Goal: Task Accomplishment & Management: Complete application form

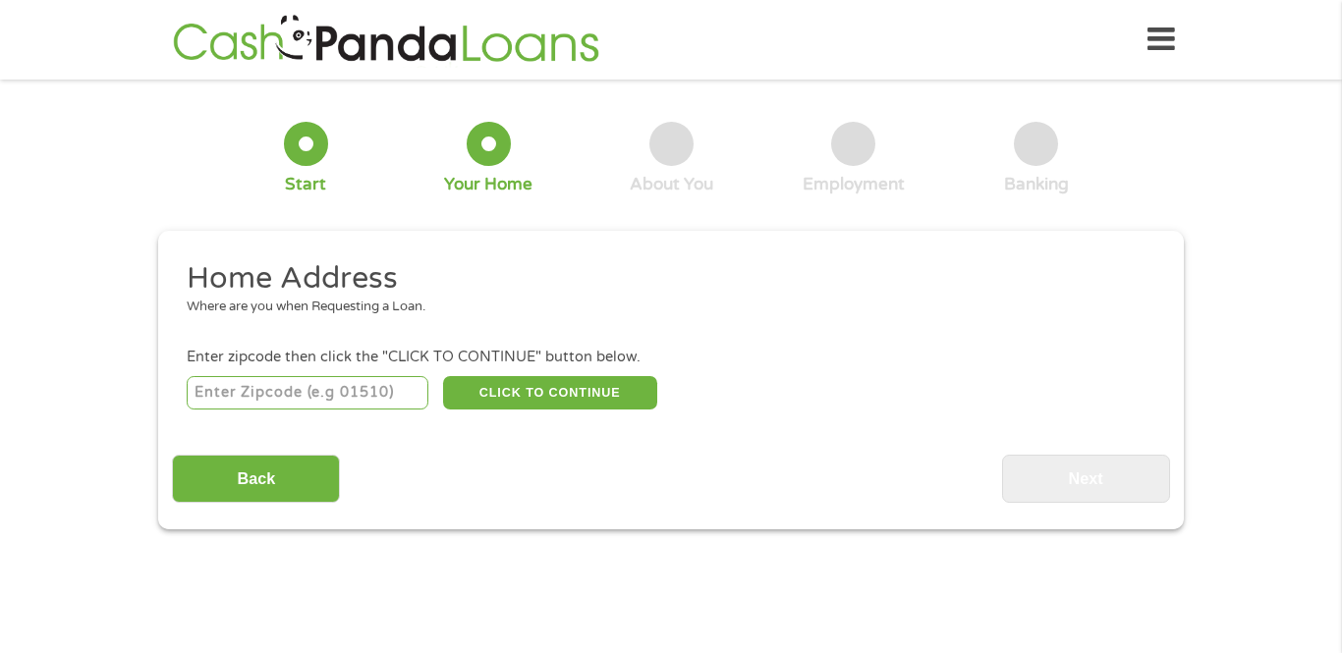
drag, startPoint x: 240, startPoint y: 398, endPoint x: 186, endPoint y: 394, distance: 54.2
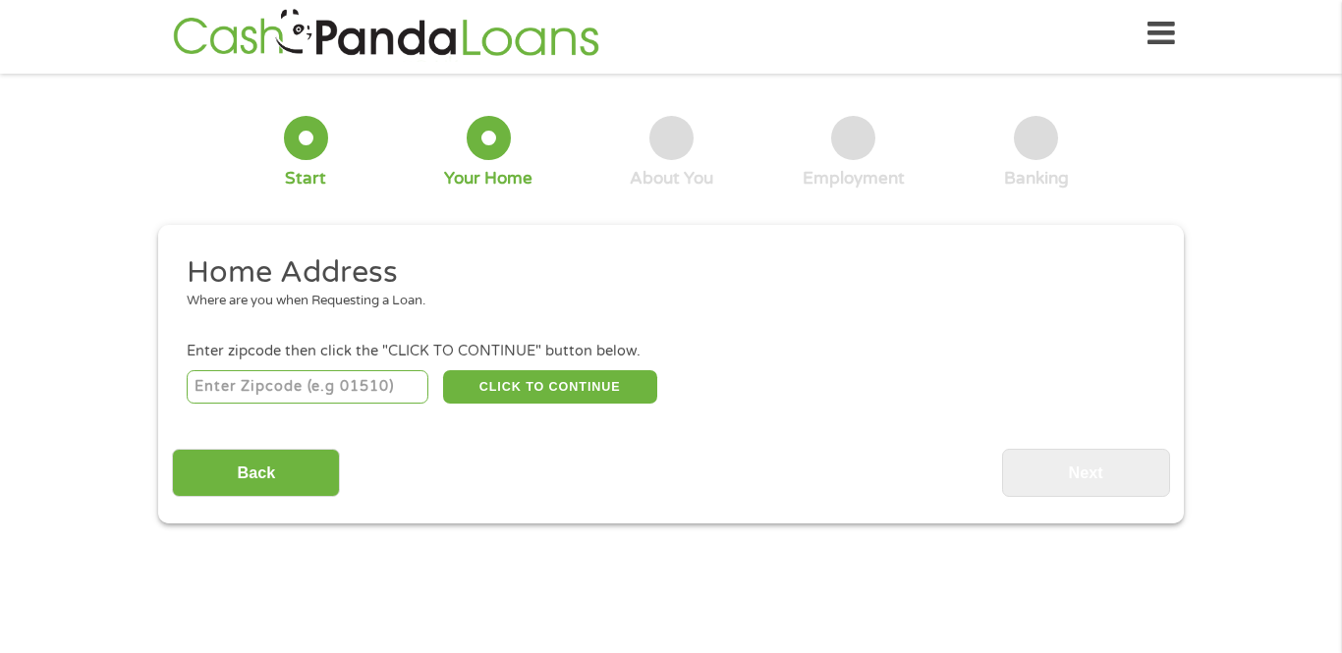
click at [284, 389] on input "number" at bounding box center [308, 386] width 243 height 33
type input "78642"
select select "[US_STATE]"
click at [547, 387] on button "CLICK TO CONTINUE" at bounding box center [550, 386] width 214 height 33
type input "78642"
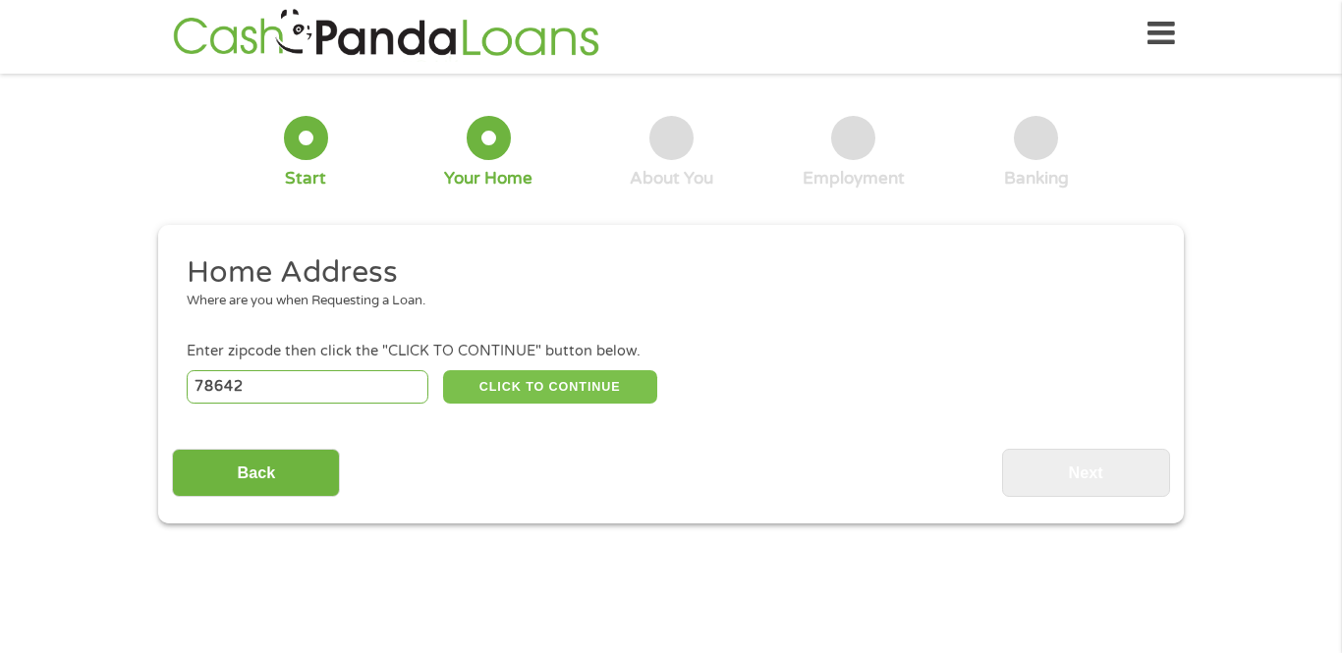
type input "[GEOGRAPHIC_DATA]"
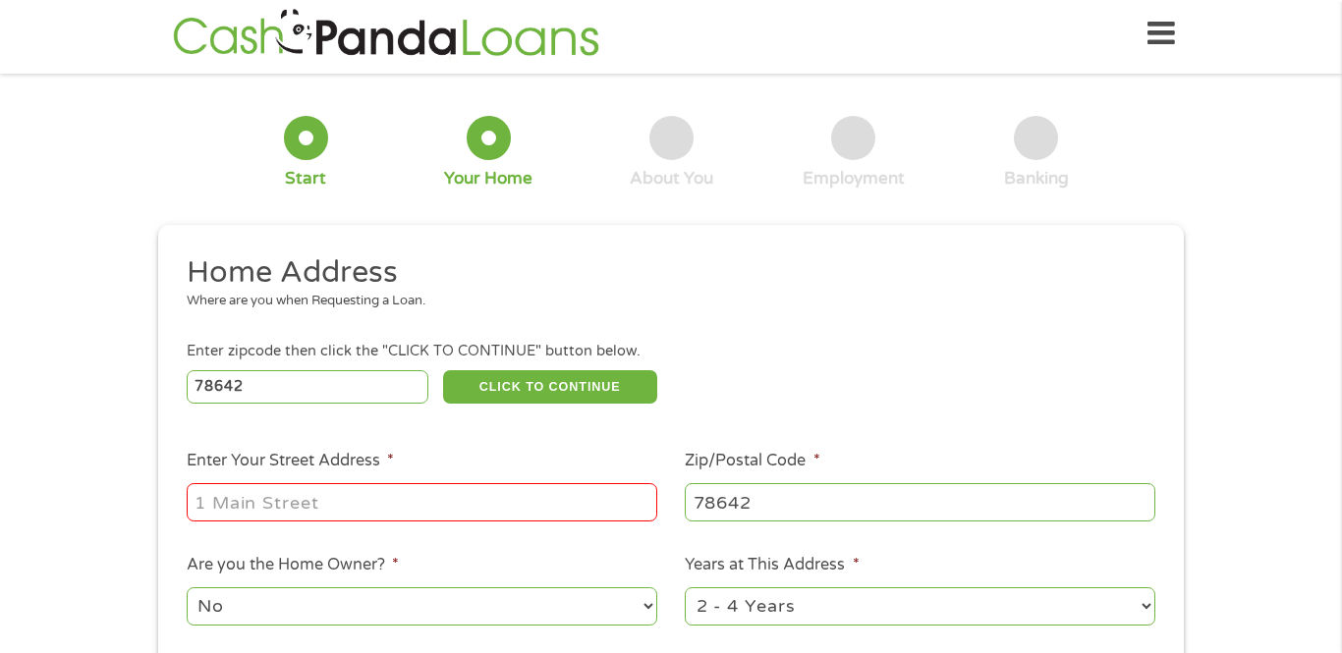
click at [470, 492] on input "Enter Your Street Address *" at bounding box center [422, 501] width 471 height 37
type input "[STREET_ADDRESS]"
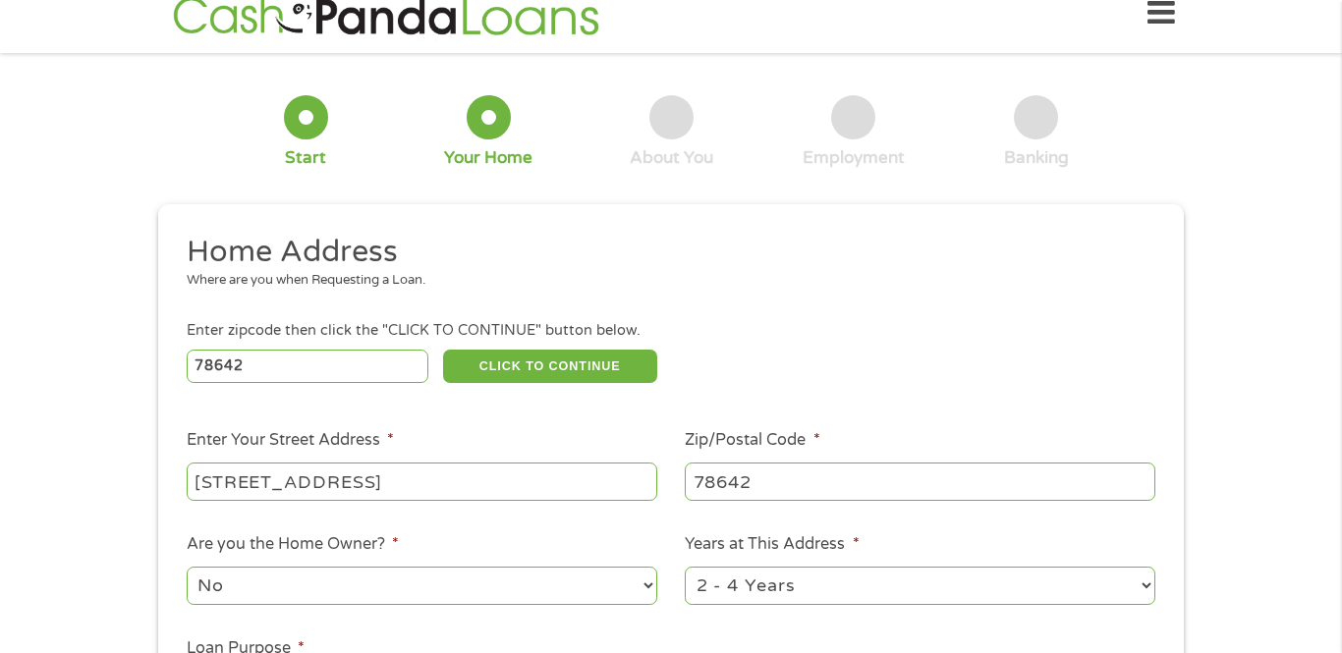
scroll to position [133, 0]
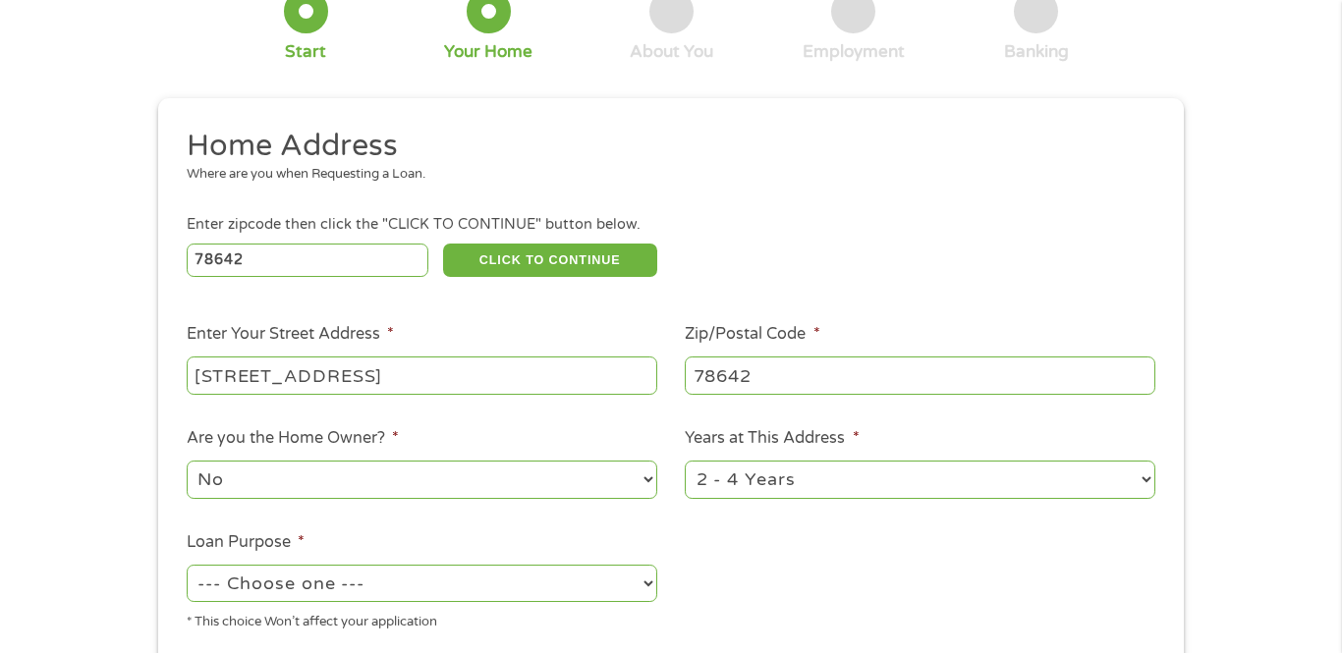
click at [647, 482] on select "No Yes" at bounding box center [422, 479] width 471 height 37
select select "yes"
click at [187, 464] on select "No Yes" at bounding box center [422, 479] width 471 height 37
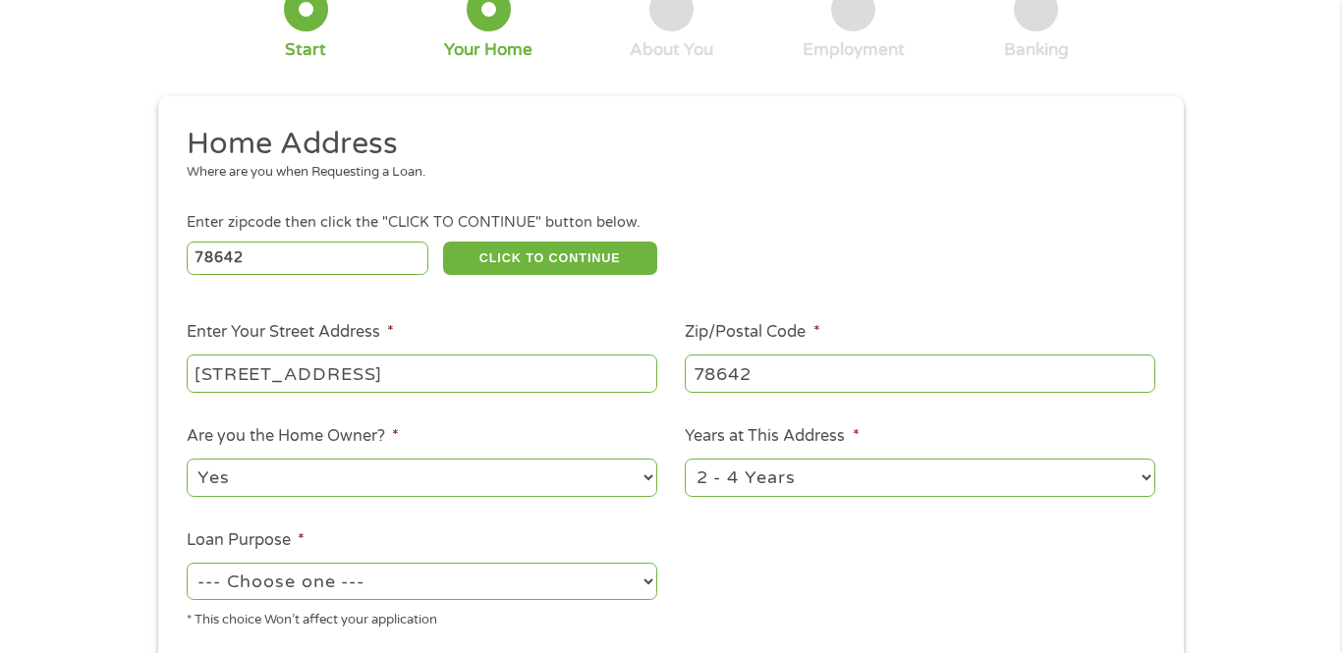
scroll to position [169, 0]
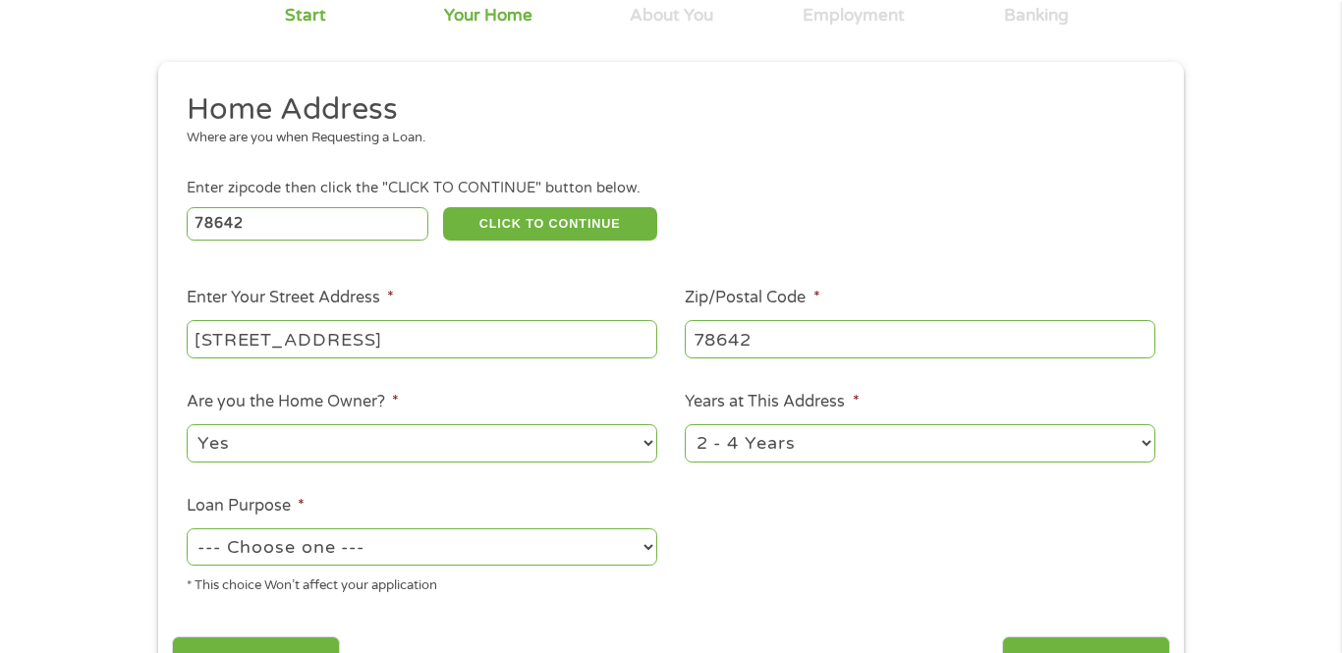
click at [654, 551] on select "--- Choose one --- Pay Bills Debt Consolidation Home Improvement Major Purchase…" at bounding box center [422, 547] width 471 height 37
select select "medicalexpenses"
click at [187, 534] on select "--- Choose one --- Pay Bills Debt Consolidation Home Improvement Major Purchase…" at bounding box center [422, 547] width 471 height 37
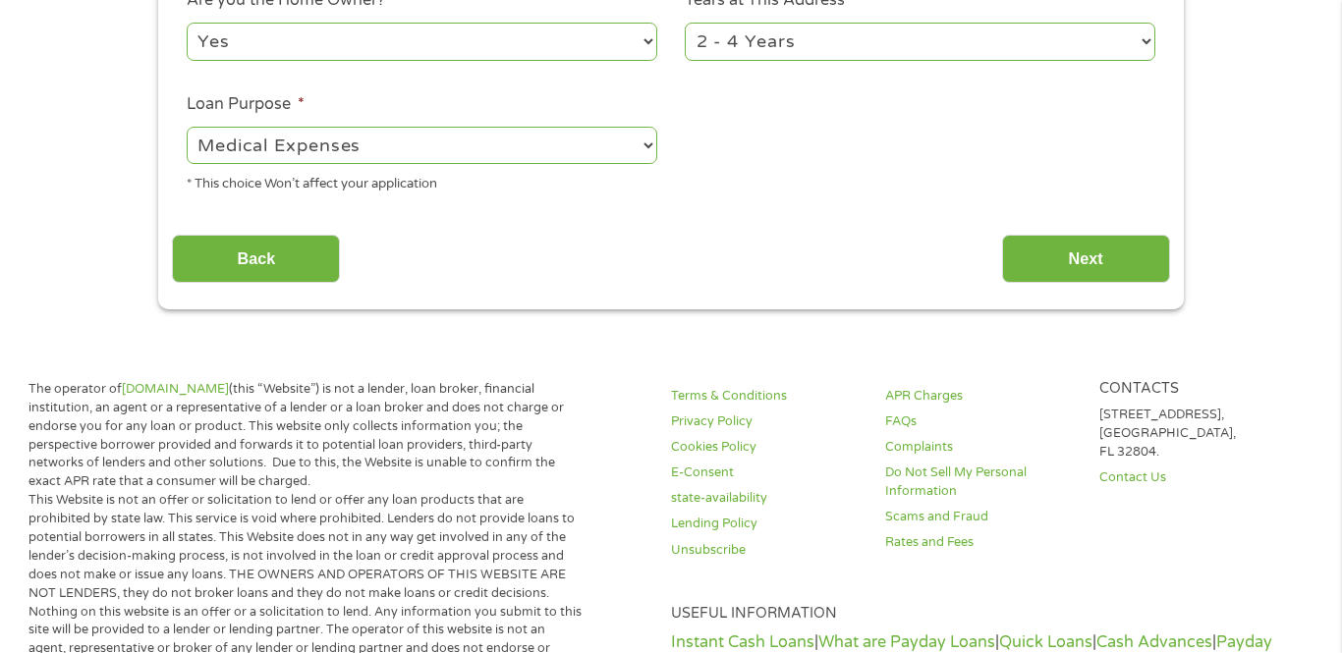
scroll to position [554, 0]
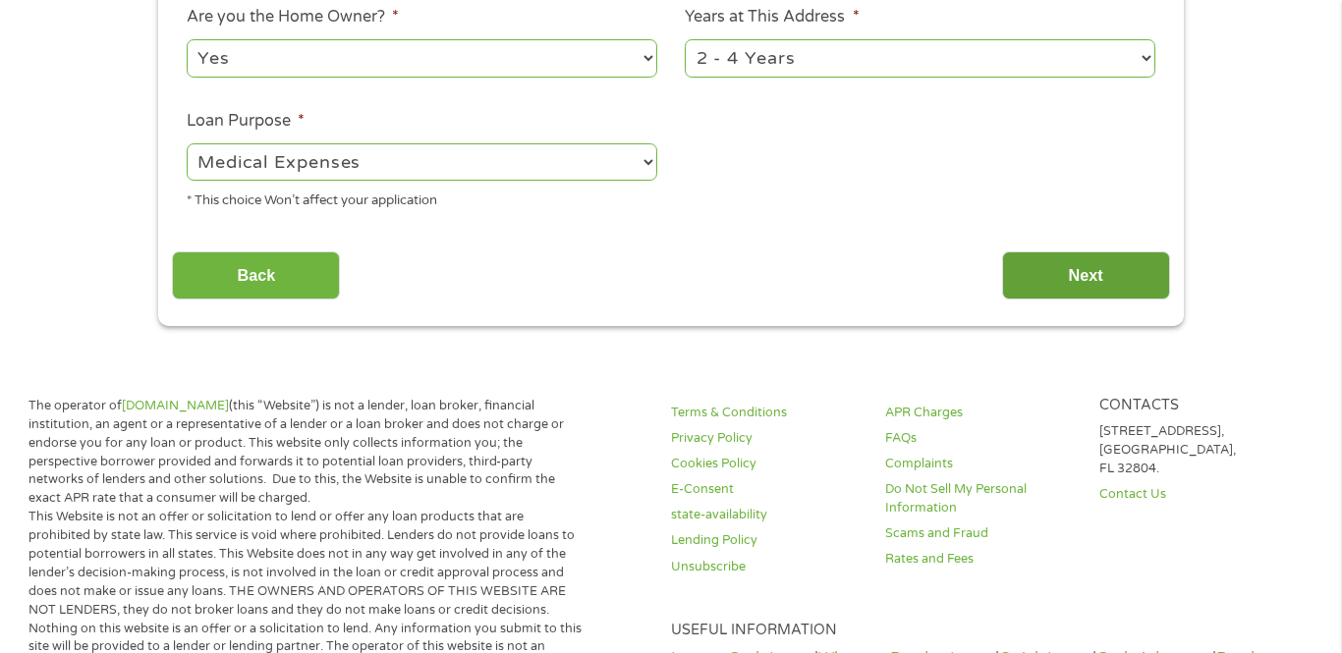
click at [1053, 289] on input "Next" at bounding box center [1086, 276] width 168 height 48
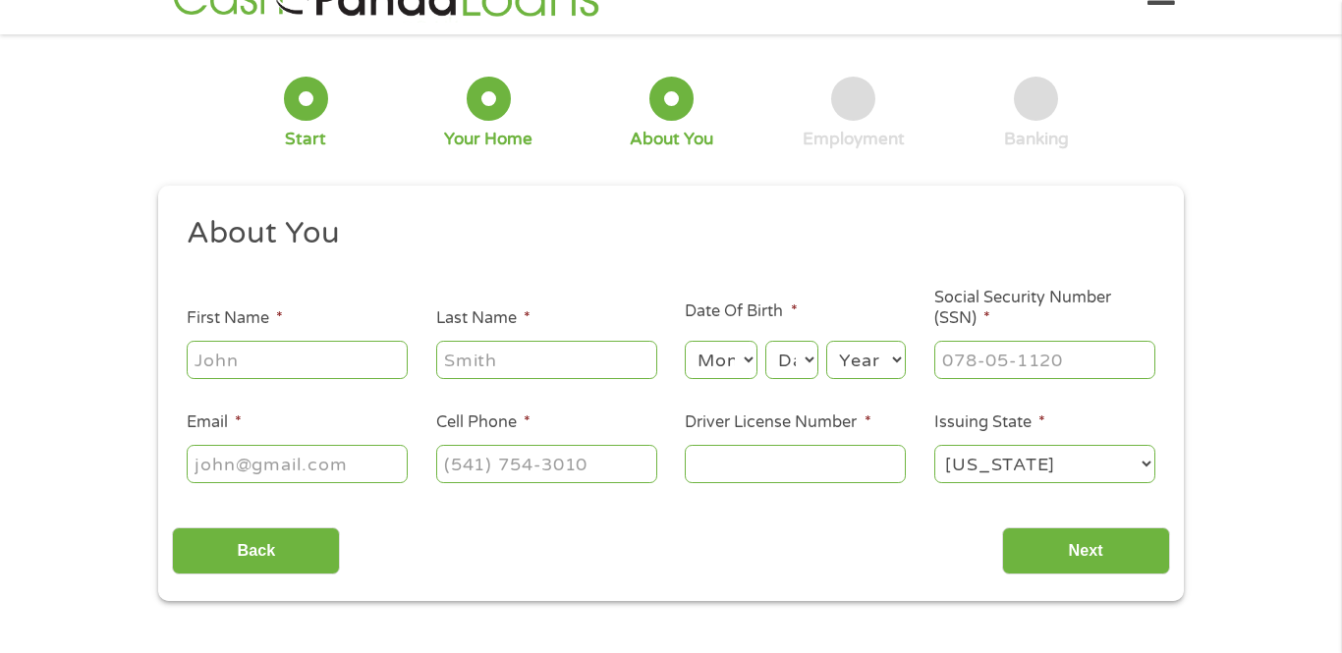
scroll to position [0, 0]
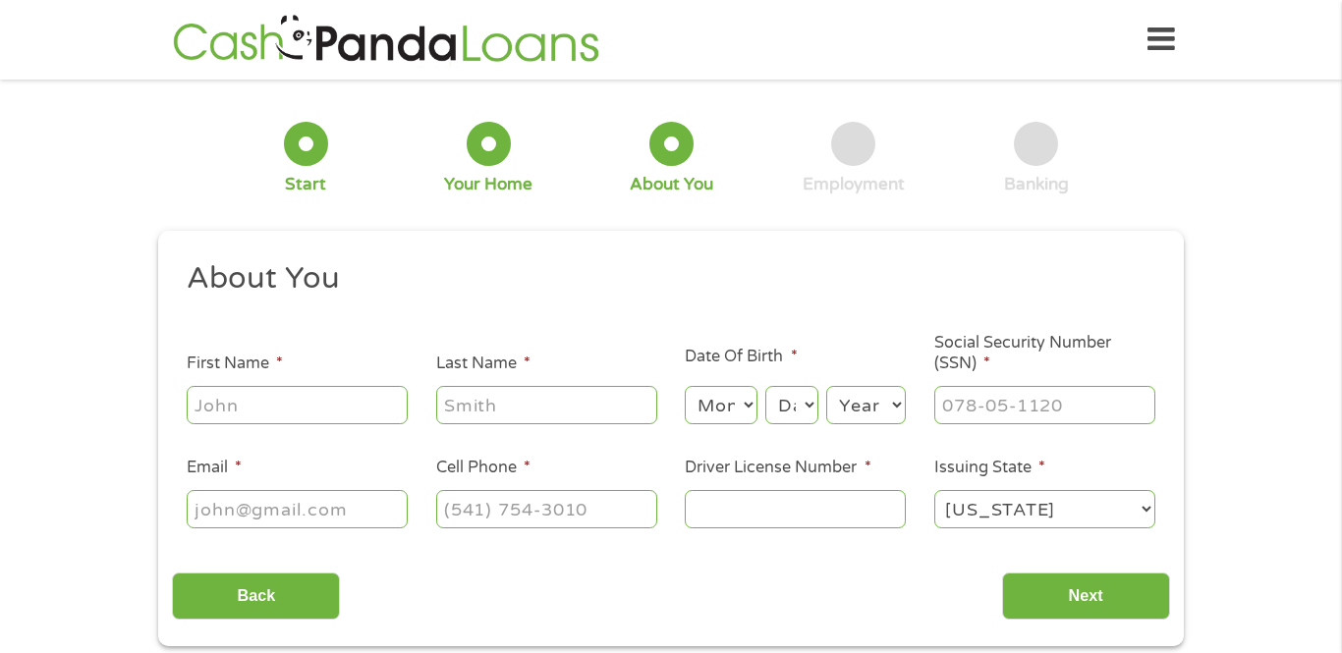
click at [259, 405] on input "First Name *" at bounding box center [297, 404] width 221 height 37
type input "Rona"
type input "[PERSON_NAME]"
type input "[EMAIL_ADDRESS][PERSON_NAME][DOMAIN_NAME]"
type input "[PHONE_NUMBER]"
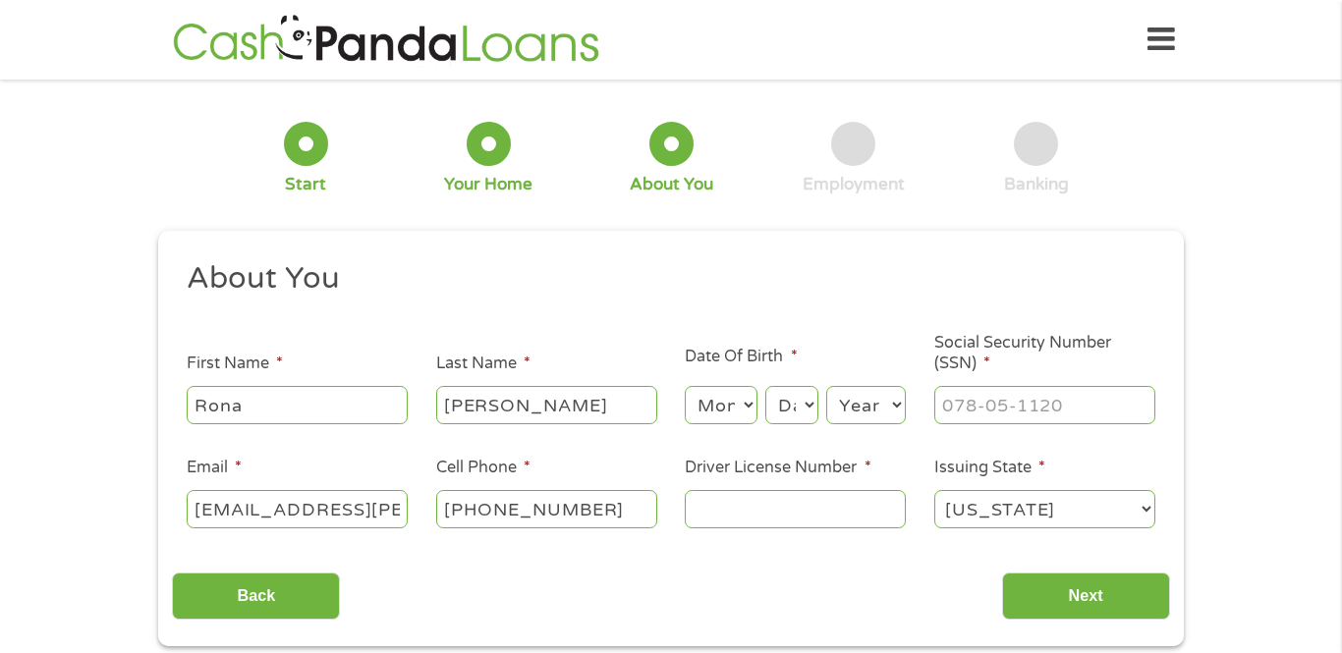
click at [752, 408] on select "Month 1 2 3 4 5 6 7 8 9 10 11 12" at bounding box center [721, 404] width 72 height 37
select select "8"
click at [685, 386] on select "Month 1 2 3 4 5 6 7 8 9 10 11 12" at bounding box center [721, 404] width 72 height 37
click at [802, 400] on select "Day 1 2 3 4 5 6 7 8 9 10 11 12 13 14 15 16 17 18 19 20 21 22 23 24 25 26 27 28 …" at bounding box center [791, 404] width 53 height 37
select select "25"
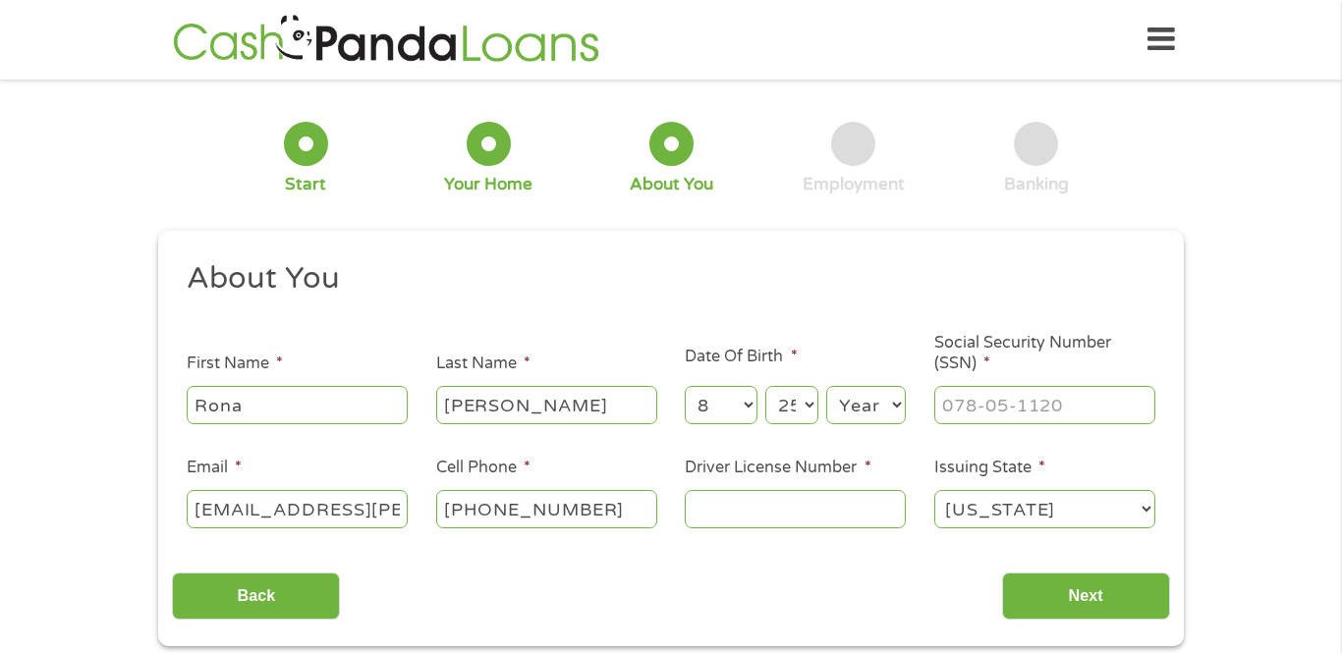
click at [765, 386] on select "Day 1 2 3 4 5 6 7 8 9 10 11 12 13 14 15 16 17 18 19 20 21 22 23 24 25 26 27 28 …" at bounding box center [791, 404] width 53 height 37
click at [902, 409] on select "Year [DATE] 2006 2005 2004 2003 2002 2001 2000 1999 1998 1997 1996 1995 1994 19…" at bounding box center [866, 404] width 80 height 37
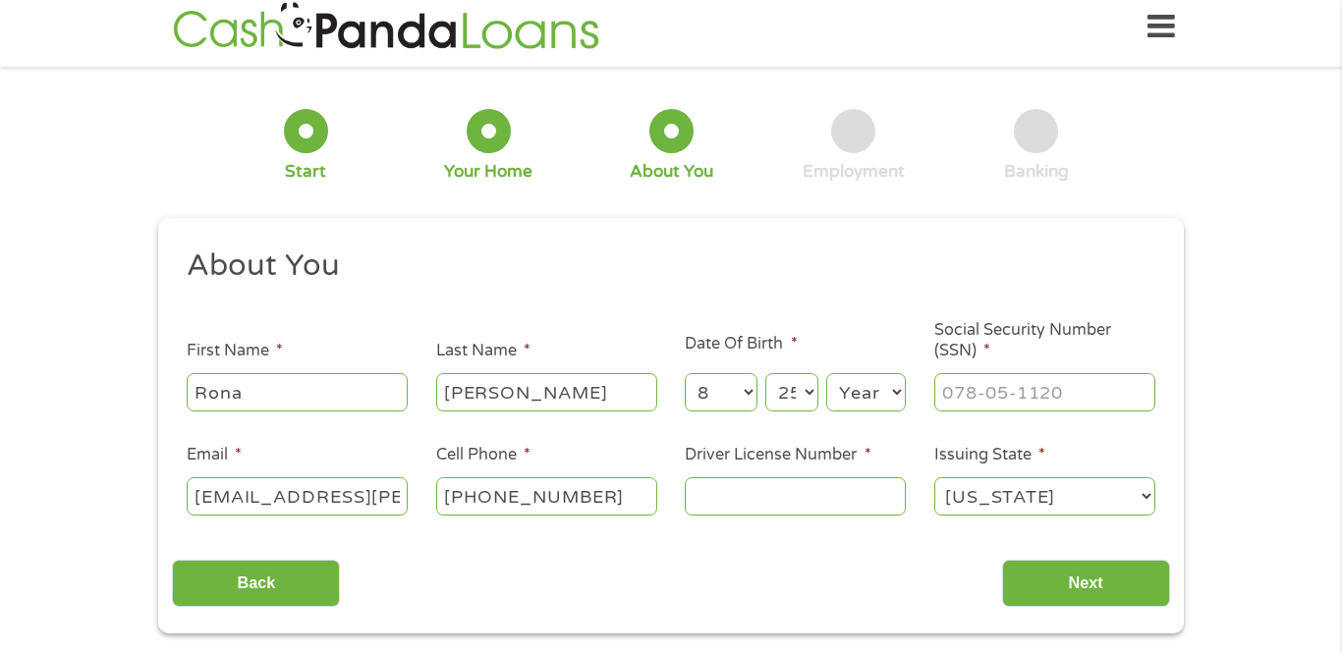
scroll to position [90, 0]
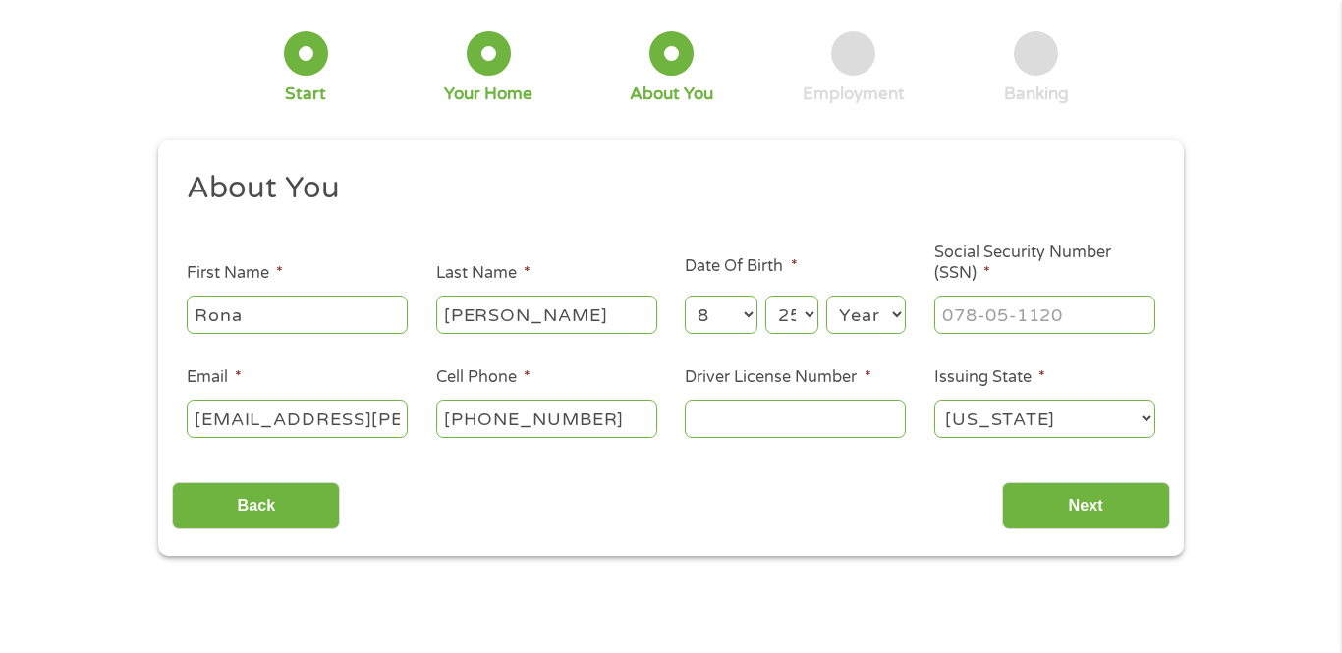
click at [898, 312] on select "Year [DATE] 2006 2005 2004 2003 2002 2001 2000 1999 1998 1997 1996 1995 1994 19…" at bounding box center [866, 314] width 80 height 37
select select "1945"
click at [826, 296] on select "Year [DATE] 2006 2005 2004 2003 2002 2001 2000 1999 1998 1997 1996 1995 1994 19…" at bounding box center [866, 314] width 80 height 37
click at [967, 317] on input "___-__-____" at bounding box center [1045, 314] width 221 height 37
drag, startPoint x: 968, startPoint y: 317, endPoint x: 1090, endPoint y: 326, distance: 122.2
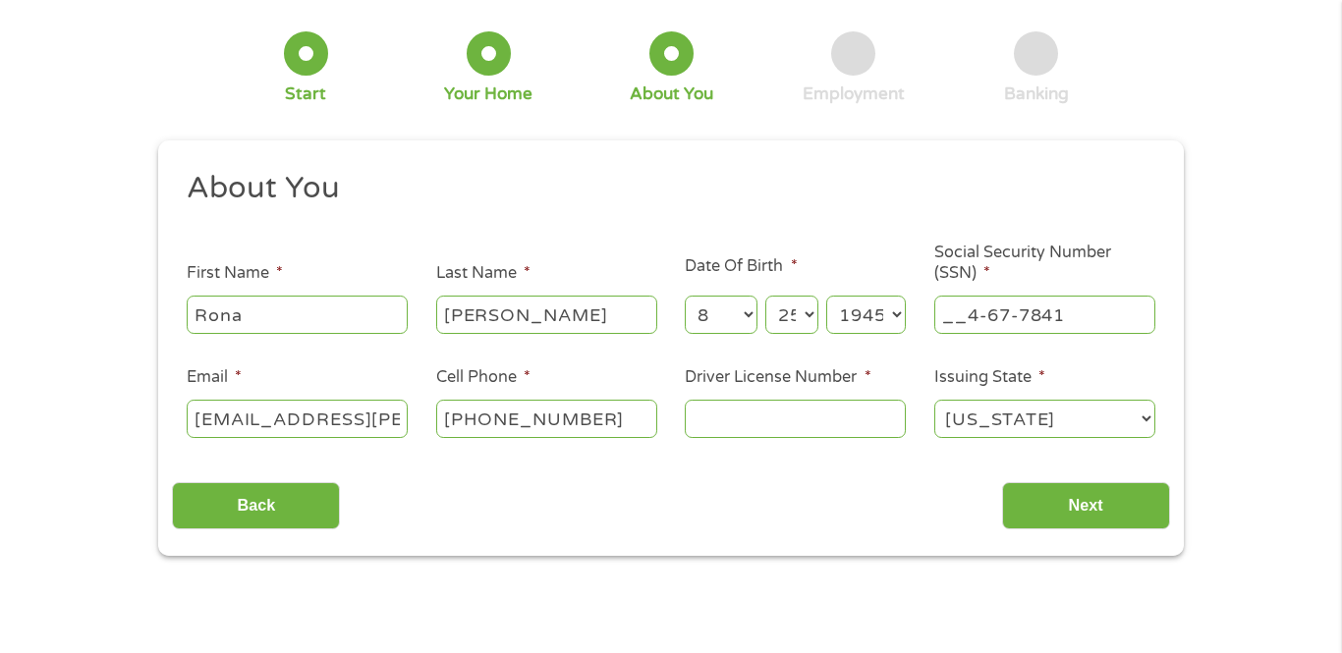
click at [1090, 326] on input "__4-67-7841" at bounding box center [1045, 314] width 221 height 37
type input "467-78-4175"
click at [821, 419] on input "Driver License Number *" at bounding box center [795, 418] width 221 height 37
type input "08271172"
click at [1062, 516] on input "Next" at bounding box center [1086, 506] width 168 height 48
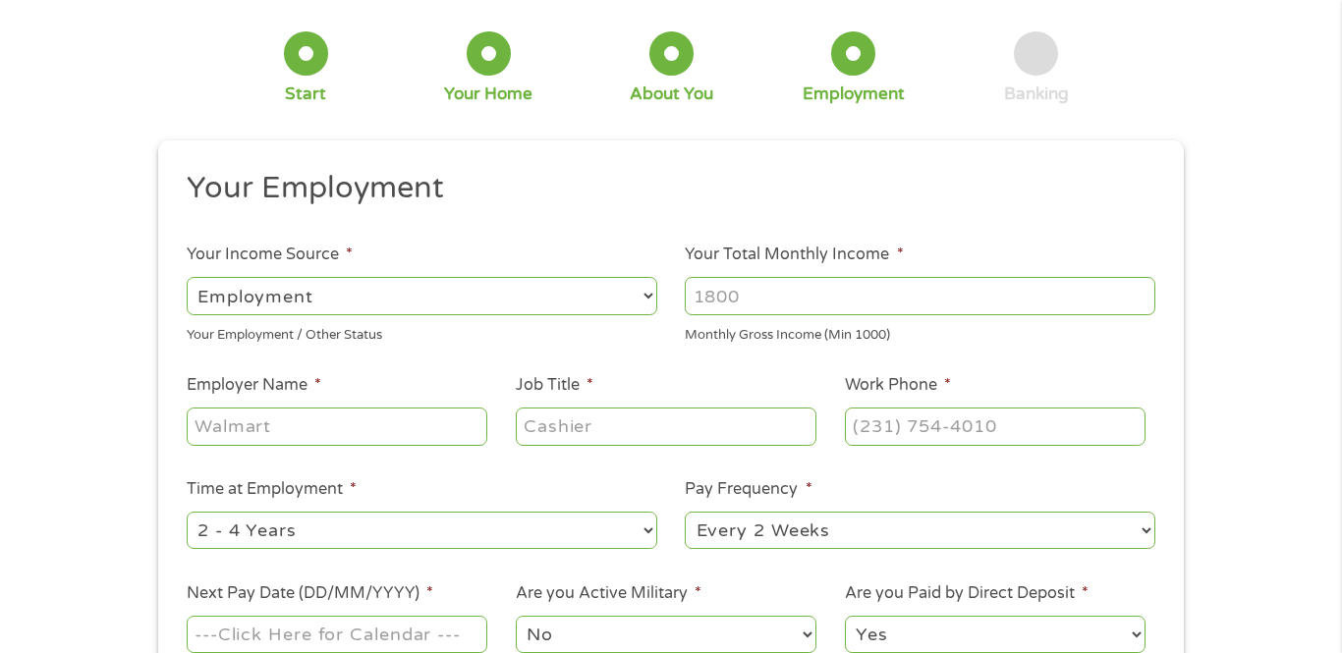
scroll to position [0, 0]
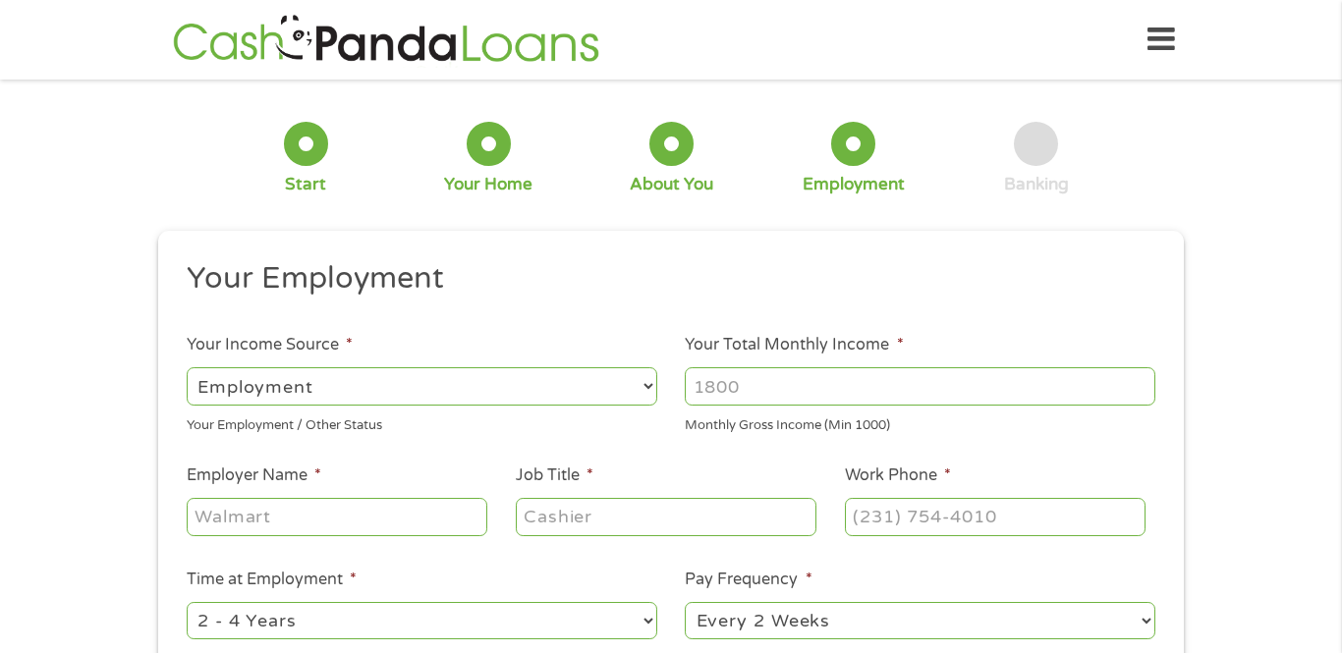
click at [649, 386] on select "--- Choose one --- Employment [DEMOGRAPHIC_DATA] Benefits" at bounding box center [422, 386] width 471 height 37
select select "benefits"
click at [187, 368] on select "--- Choose one --- Employment [DEMOGRAPHIC_DATA] Benefits" at bounding box center [422, 386] width 471 height 37
type input "Other"
type input "[PHONE_NUMBER]"
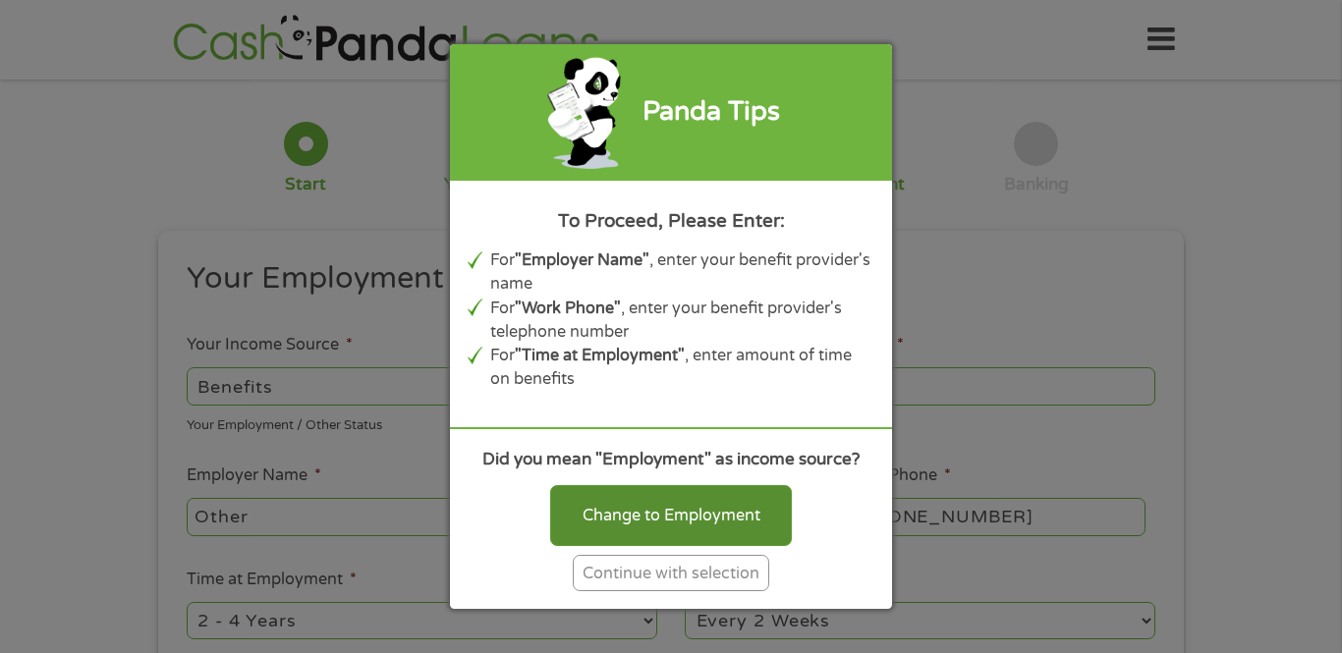
click at [584, 505] on div "Change to Employment" at bounding box center [671, 515] width 242 height 61
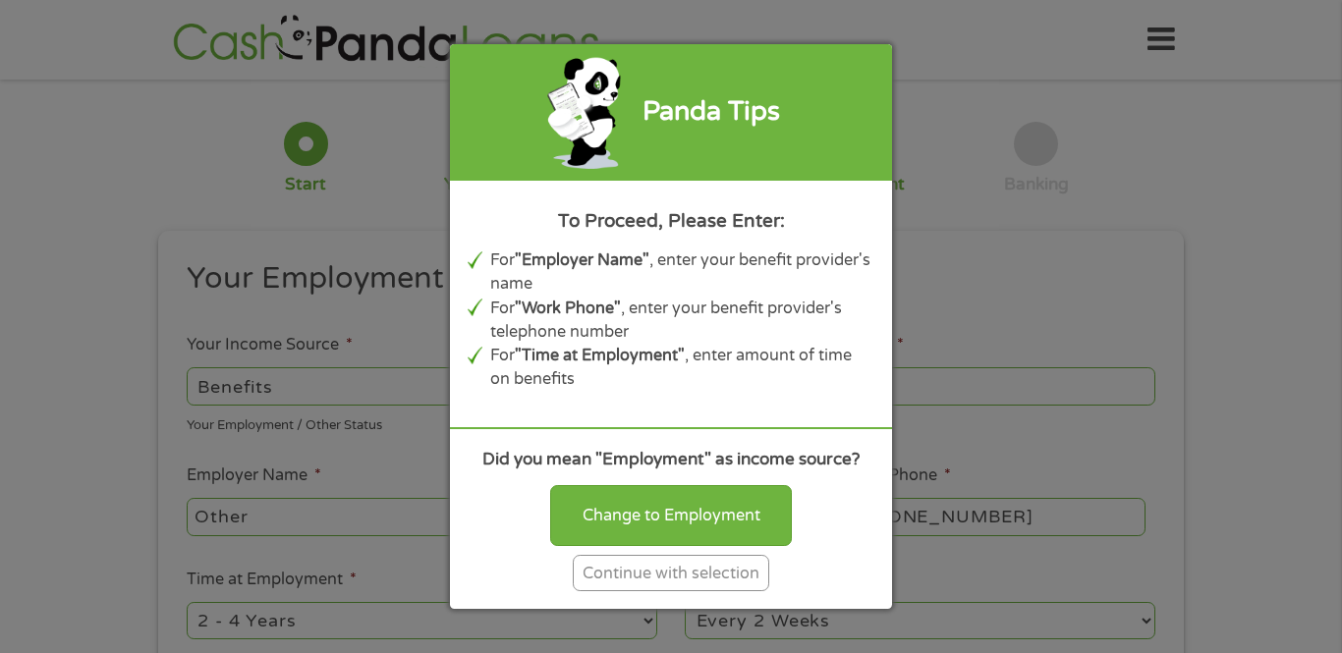
select select "fullTime"
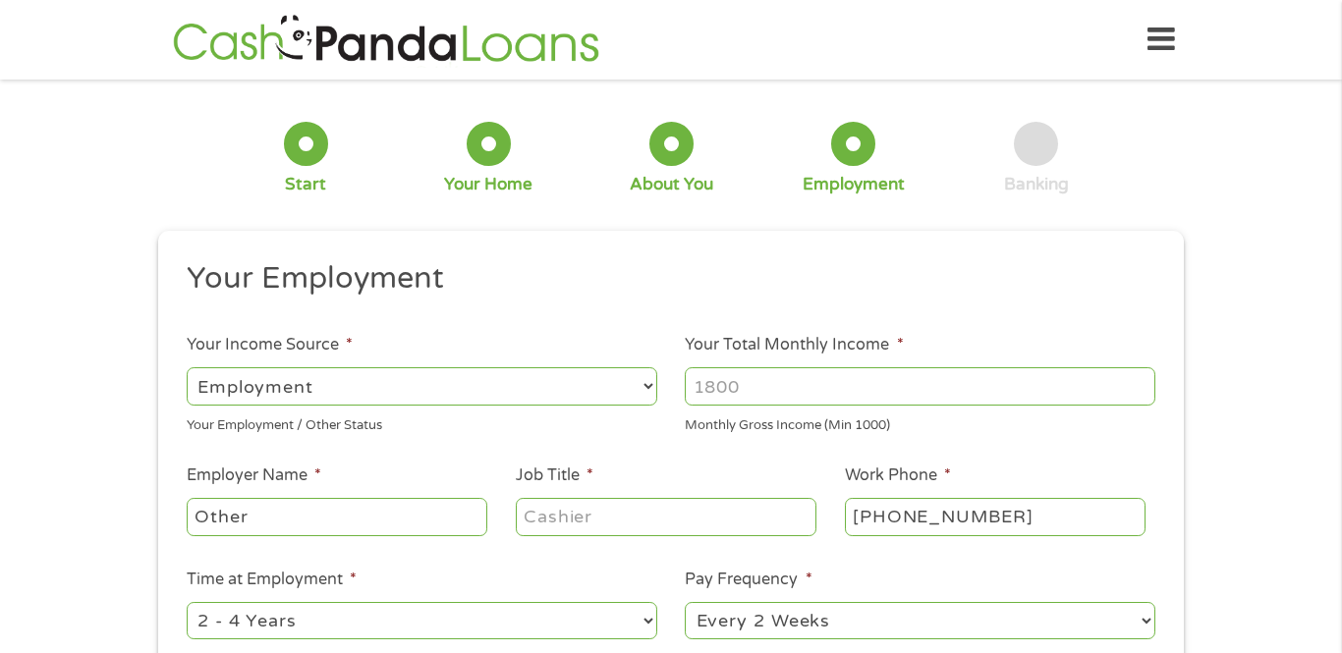
drag, startPoint x: 747, startPoint y: 391, endPoint x: 672, endPoint y: 386, distance: 74.8
click at [672, 386] on li "Your Total Monthly Income * Monthly Gross Income (Min 1000)" at bounding box center [920, 384] width 499 height 102
type input "2800"
click at [379, 523] on input "Other" at bounding box center [337, 516] width 301 height 37
type input "OtherSp\\"
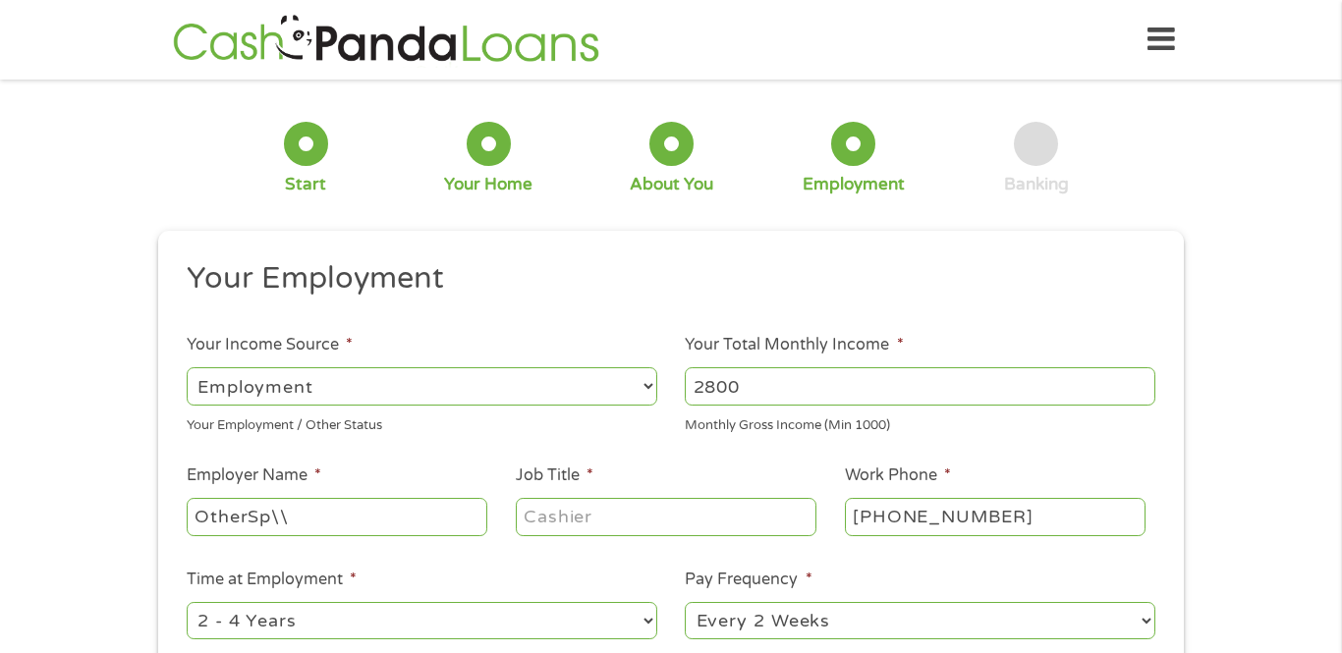
drag, startPoint x: 304, startPoint y: 523, endPoint x: 154, endPoint y: 510, distance: 149.9
click at [158, 515] on div "This field is hidden when viewing the form gclid EAIaIQobChMIhpL20bOEkAMVQifUAR…" at bounding box center [671, 547] width 1026 height 632
click at [221, 517] on input "Employer Name *" at bounding box center [337, 516] width 301 height 37
type input "social security"
click at [580, 530] on input "Job Title *" at bounding box center [666, 516] width 301 height 37
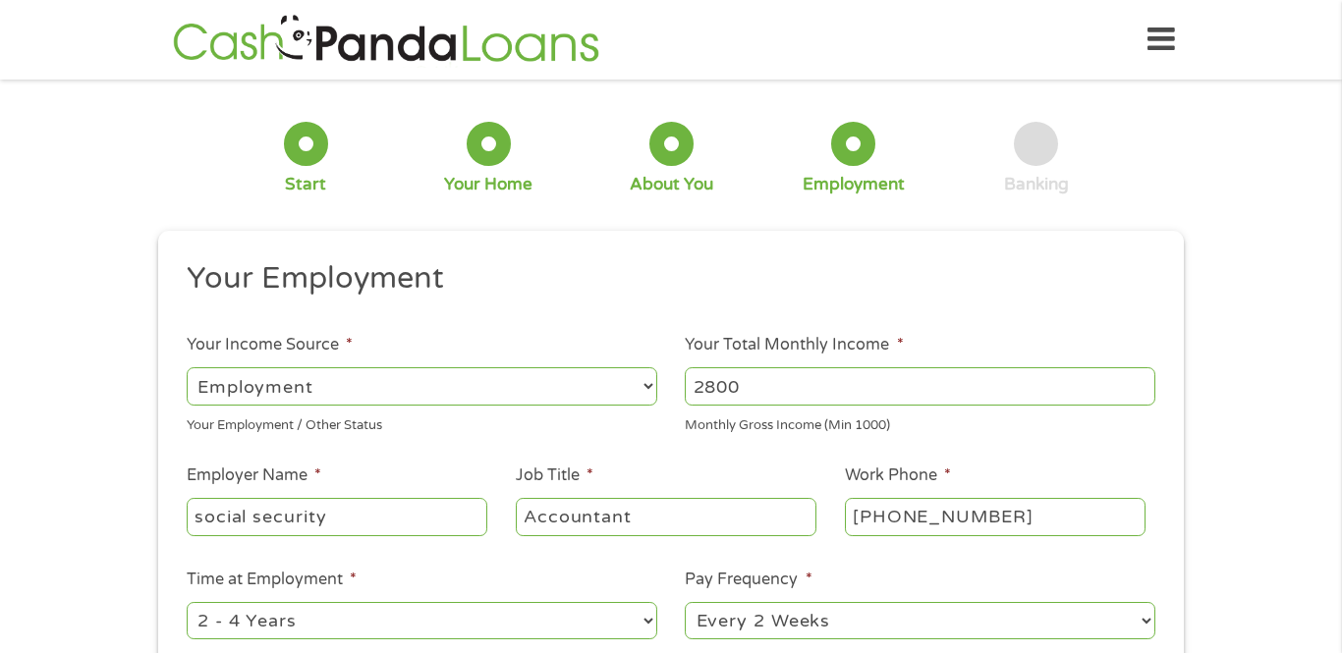
type input "Accountant"
type input "(777) ___-____"
type input "[PHONE_NUMBER]"
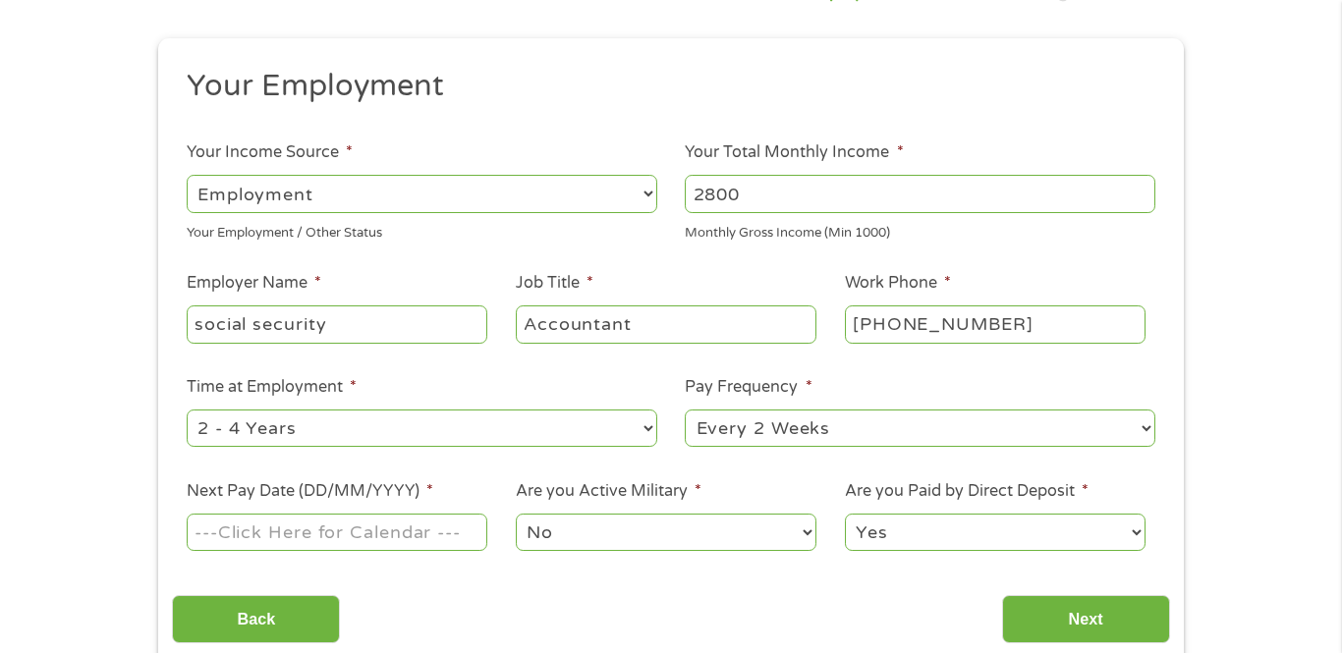
scroll to position [194, 0]
click at [1151, 429] on select "--- Choose one --- Every 2 Weeks Every Week Monthly Semi-Monthly" at bounding box center [920, 427] width 471 height 37
select select "monthly"
click at [685, 412] on select "--- Choose one --- Every 2 Weeks Every Week Monthly Semi-Monthly" at bounding box center [920, 427] width 471 height 37
click at [364, 546] on input "Next Pay Date (DD/MM/YYYY) *" at bounding box center [337, 531] width 301 height 37
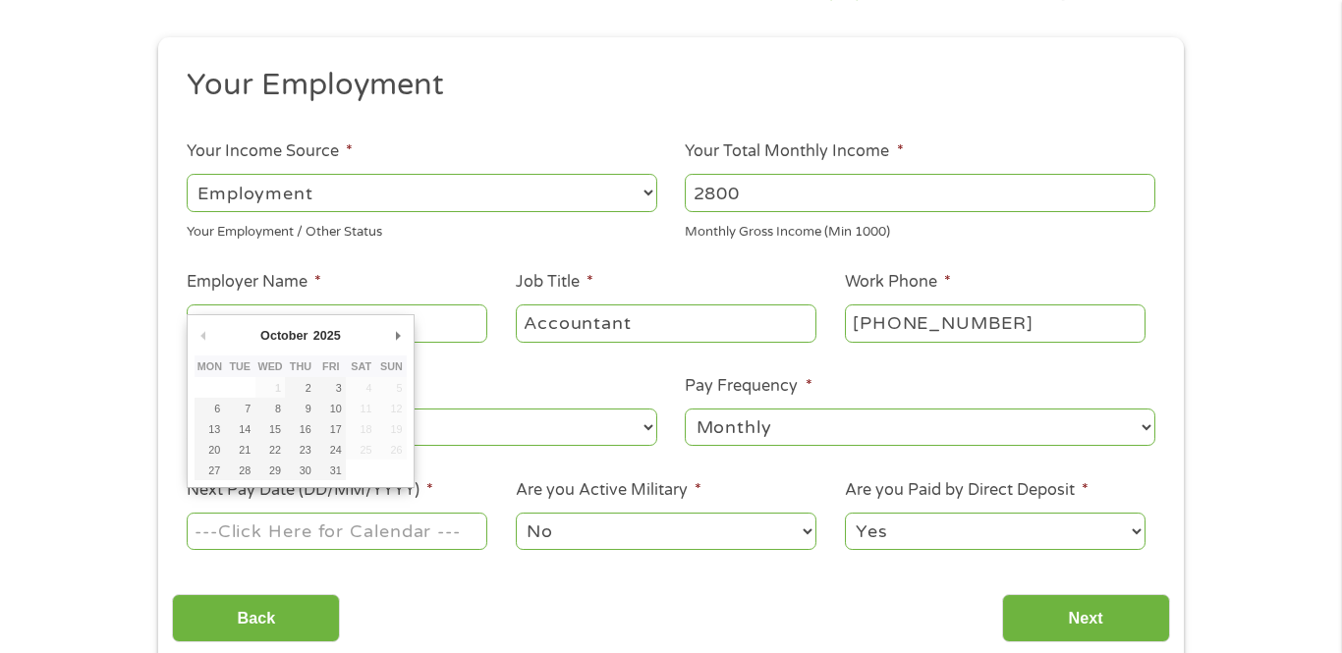
click at [363, 546] on input "Next Pay Date (DD/MM/YYYY) *" at bounding box center [337, 531] width 301 height 37
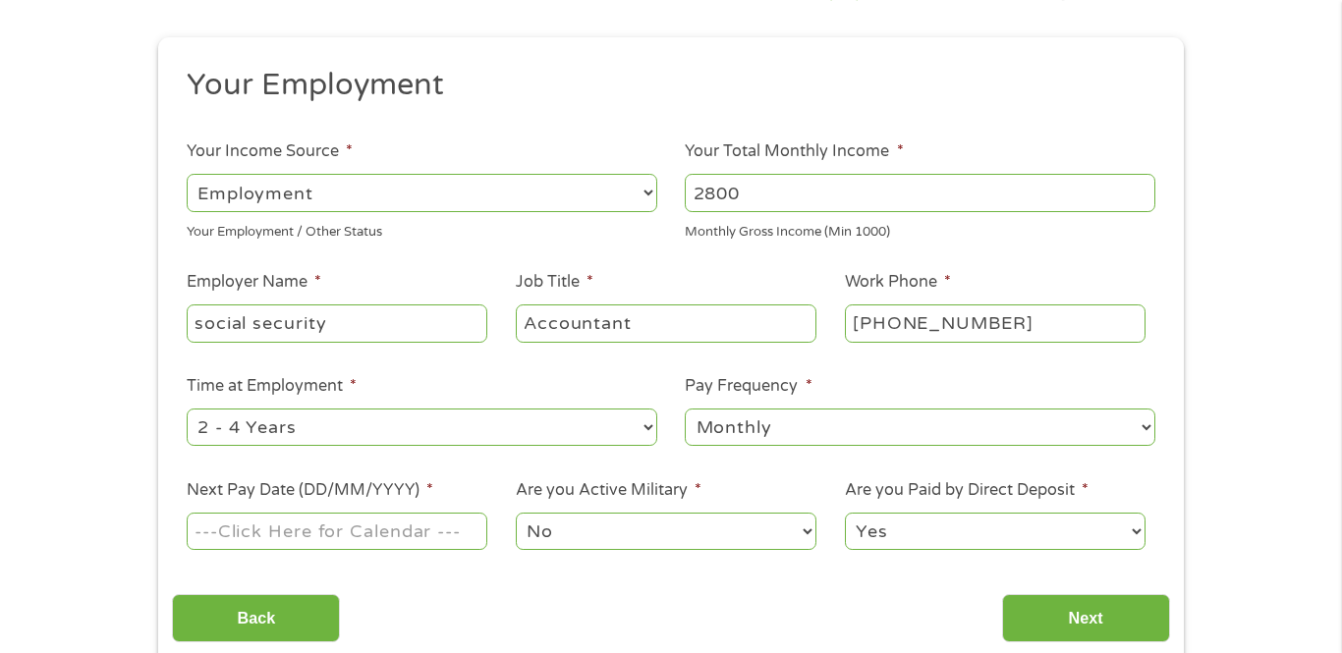
click at [457, 488] on li "Next Pay Date (DD/MM/YYYY) *" at bounding box center [336, 517] width 329 height 76
click at [316, 533] on input "Next Pay Date (DD/MM/YYYY) *" at bounding box center [337, 531] width 301 height 37
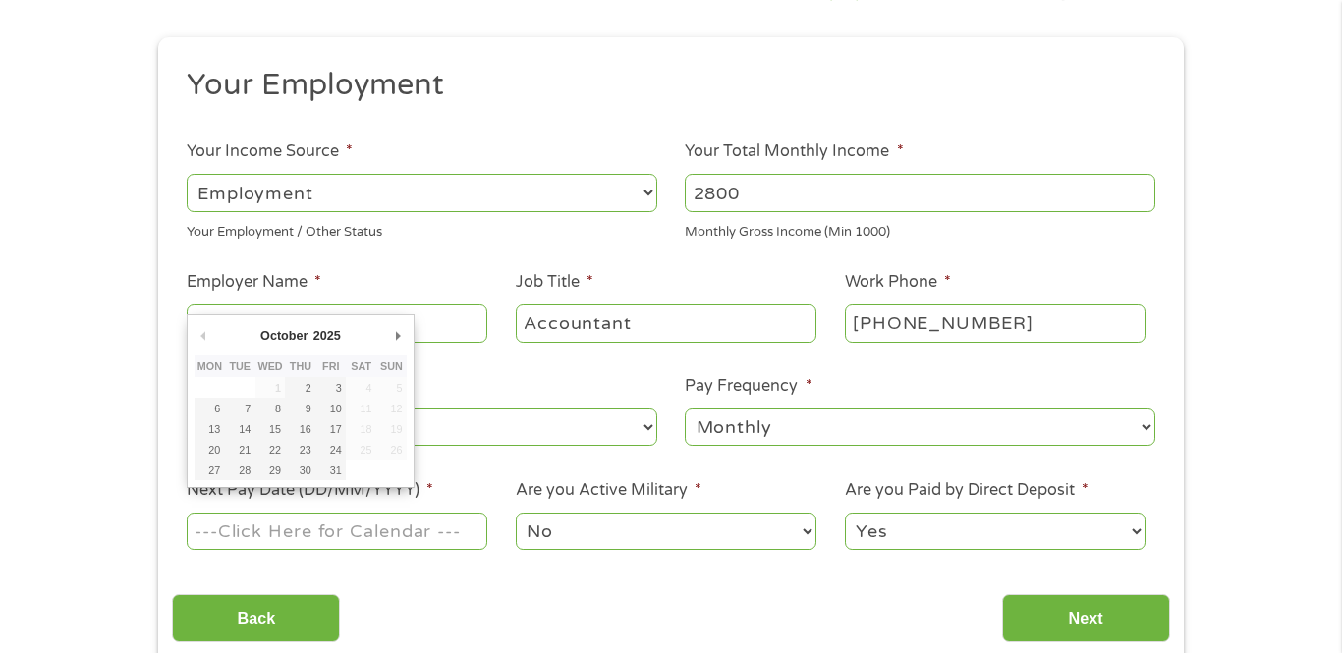
click at [438, 501] on li "Next Pay Date (DD/MM/YYYY) *" at bounding box center [336, 517] width 329 height 76
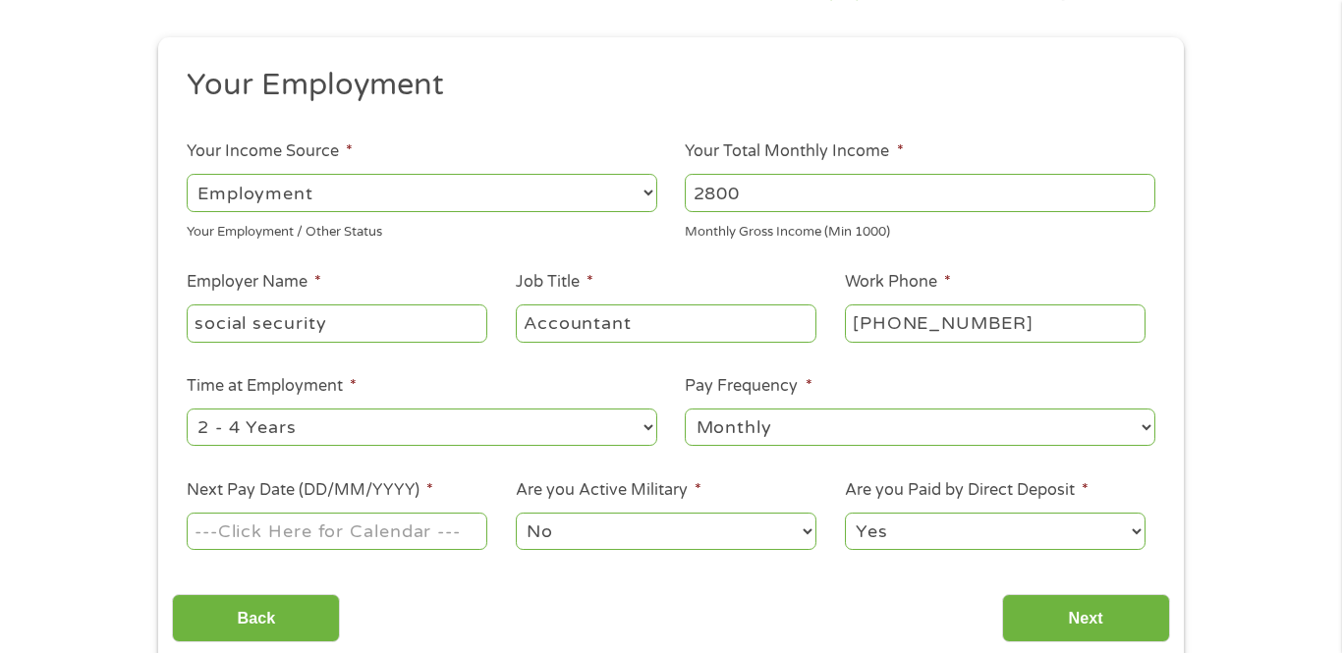
click at [374, 544] on input "Next Pay Date (DD/MM/YYYY) *" at bounding box center [337, 531] width 301 height 37
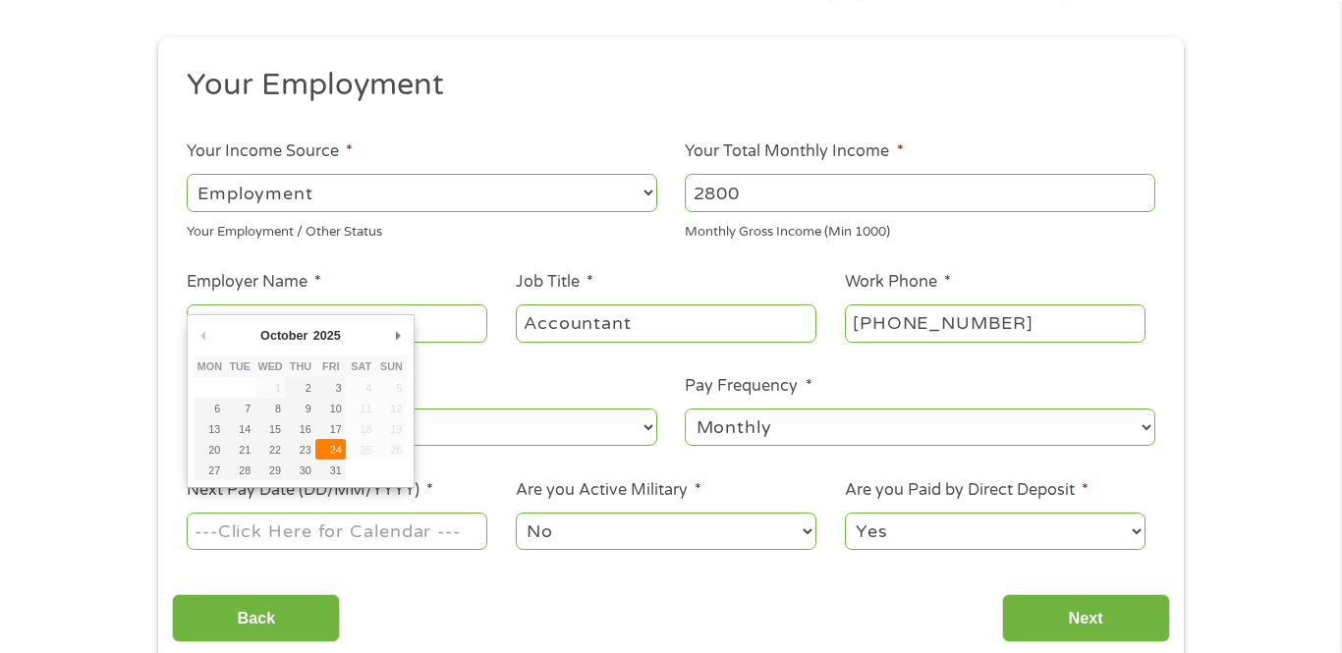
type input "[DATE]"
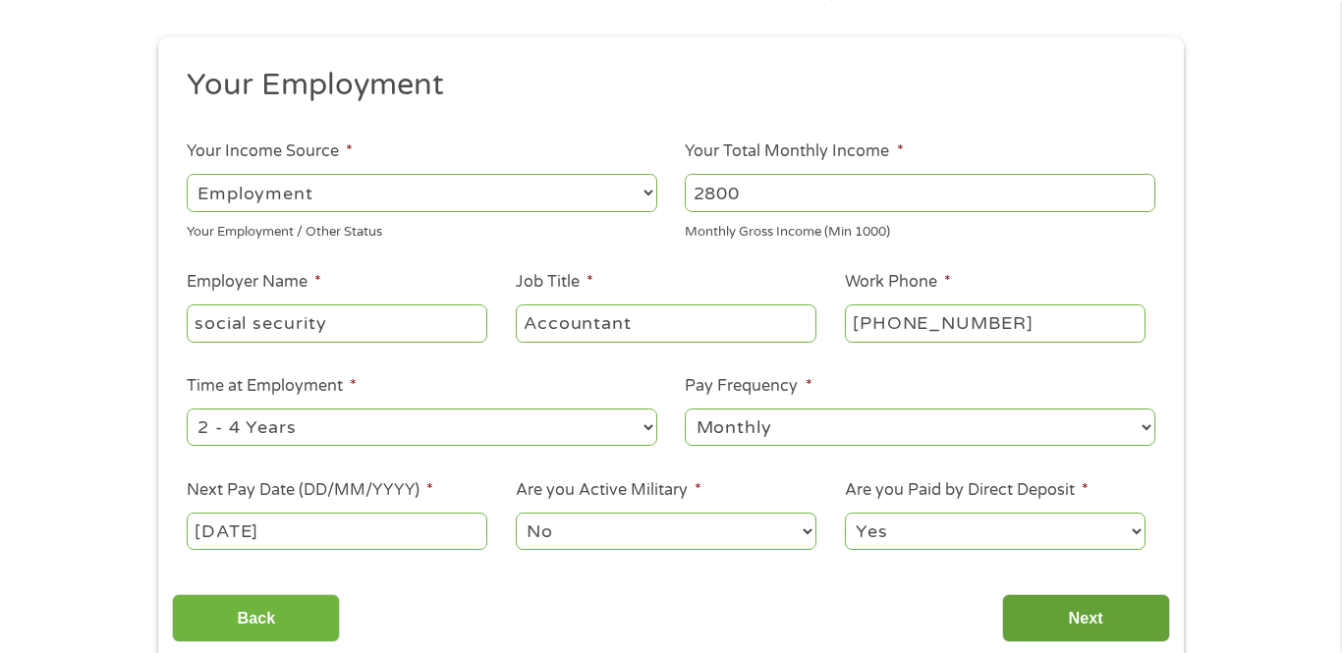
click at [1082, 637] on input "Next" at bounding box center [1086, 619] width 168 height 48
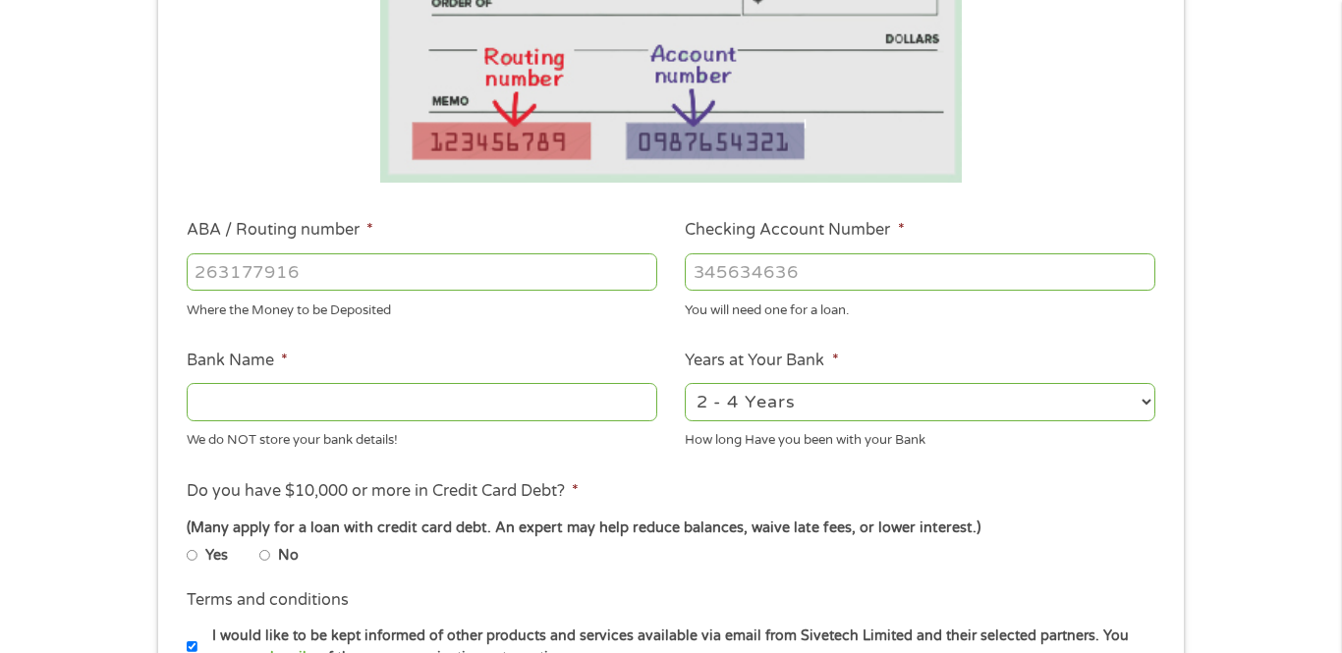
scroll to position [146, 0]
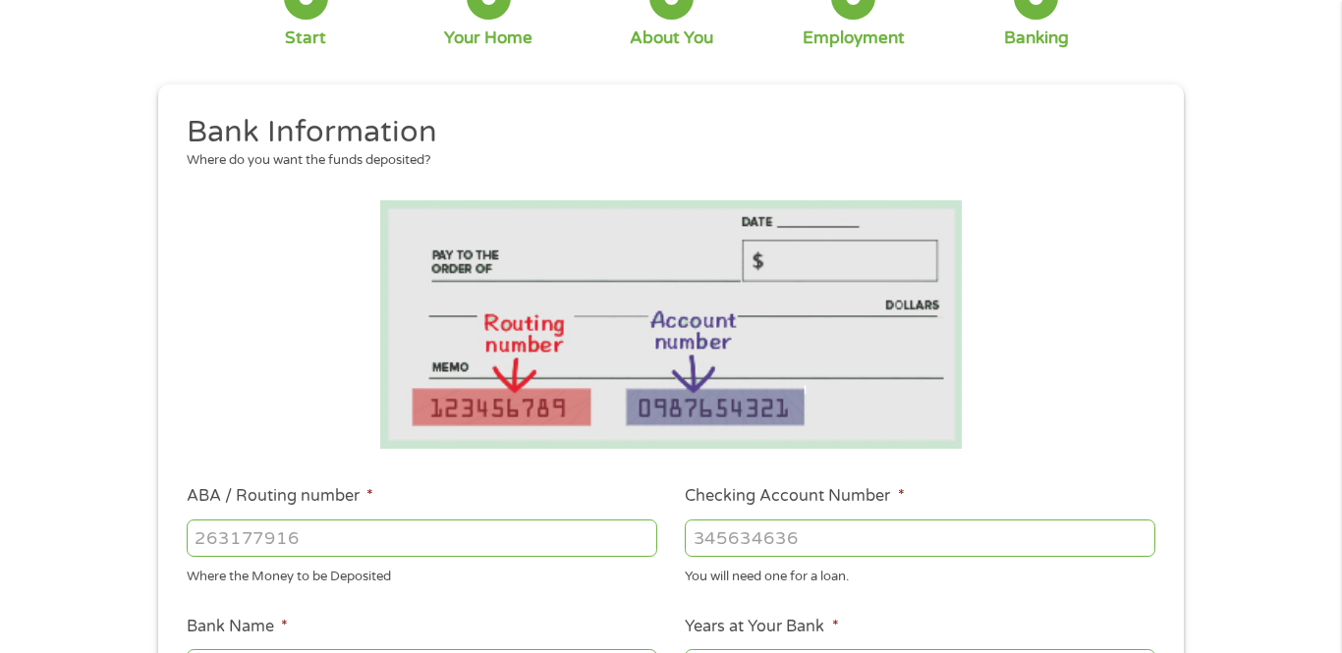
click at [1084, 274] on li at bounding box center [670, 324] width 997 height 249
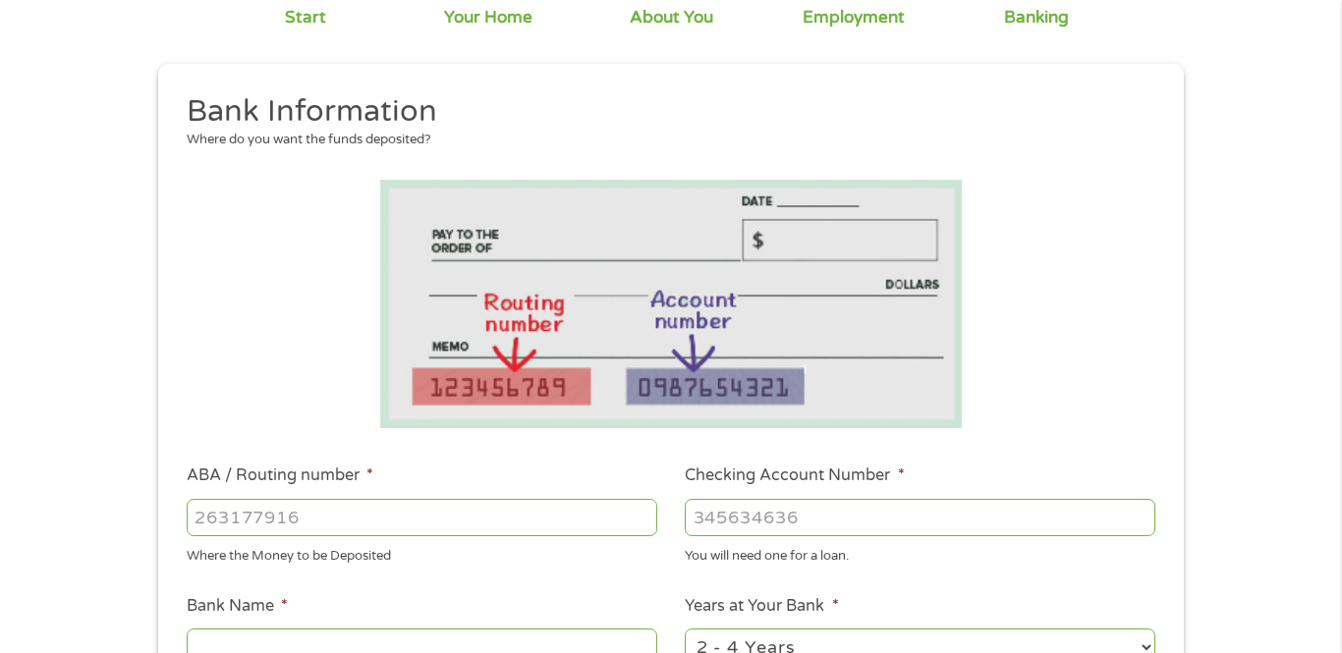
scroll to position [197, 0]
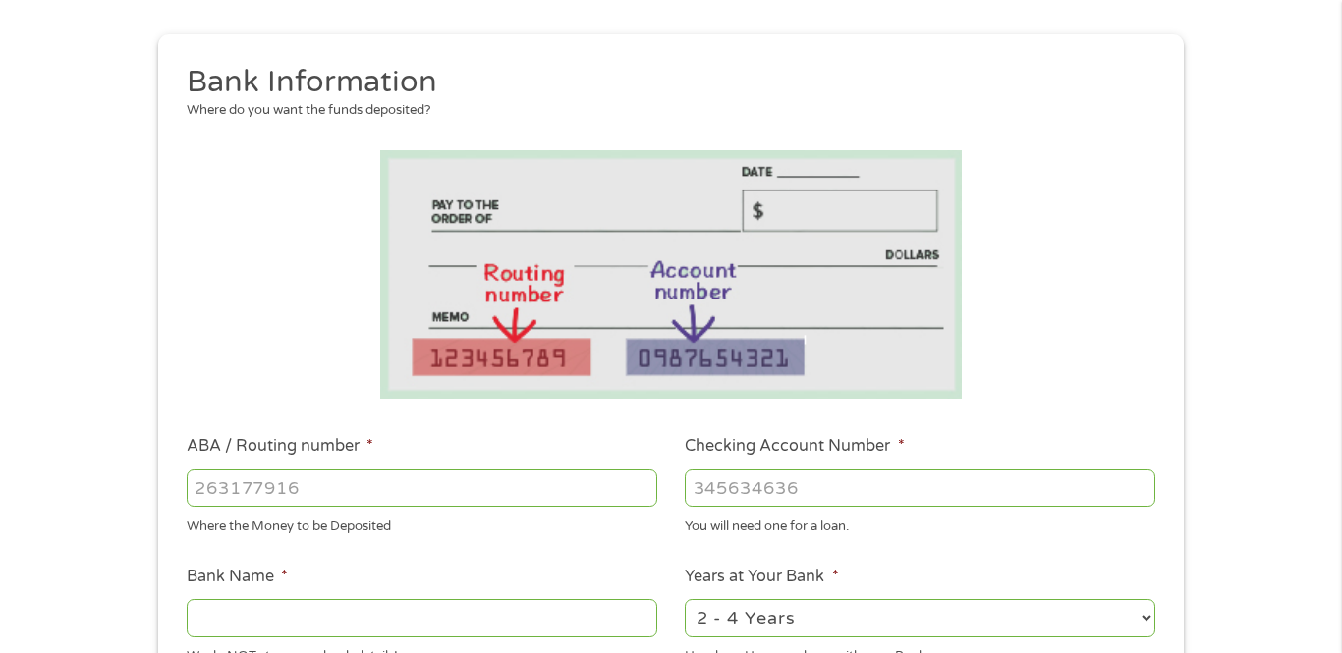
click at [351, 494] on input "ABA / Routing number *" at bounding box center [422, 488] width 471 height 37
type input "113122655"
type input "PROSPERITY BANK"
type input "113122655"
click at [701, 489] on input "Checking Account Number *" at bounding box center [920, 488] width 471 height 37
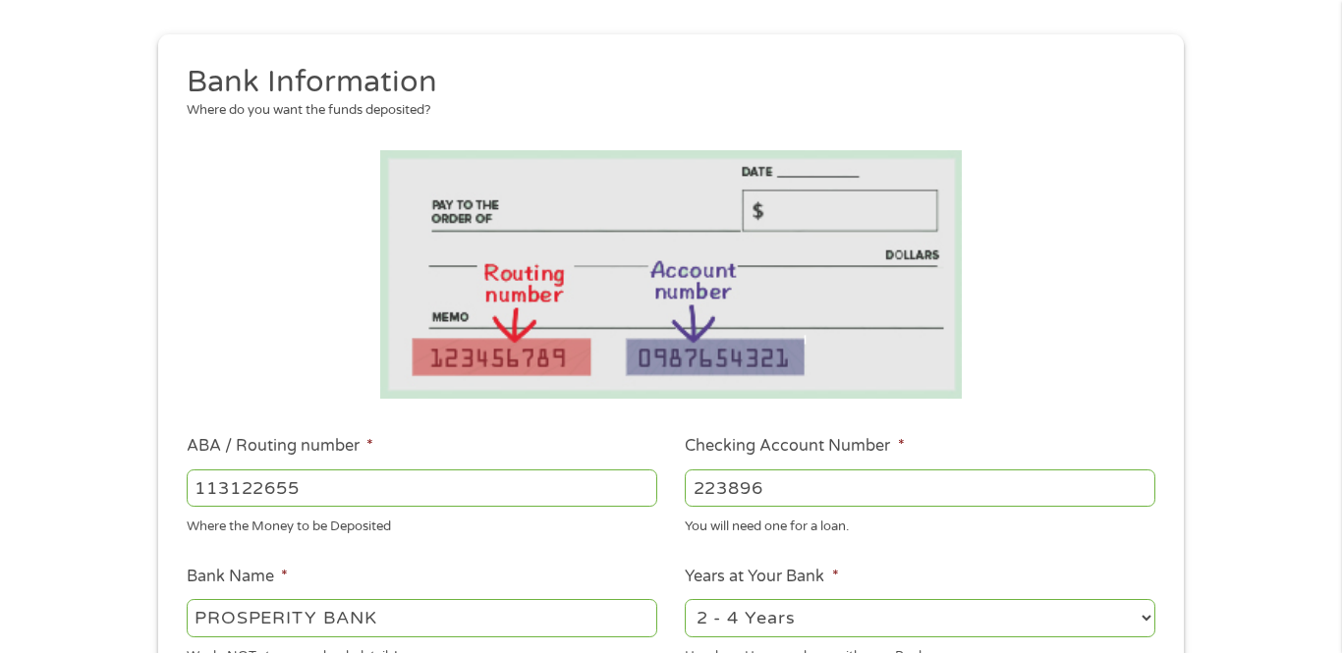
type input "2238968"
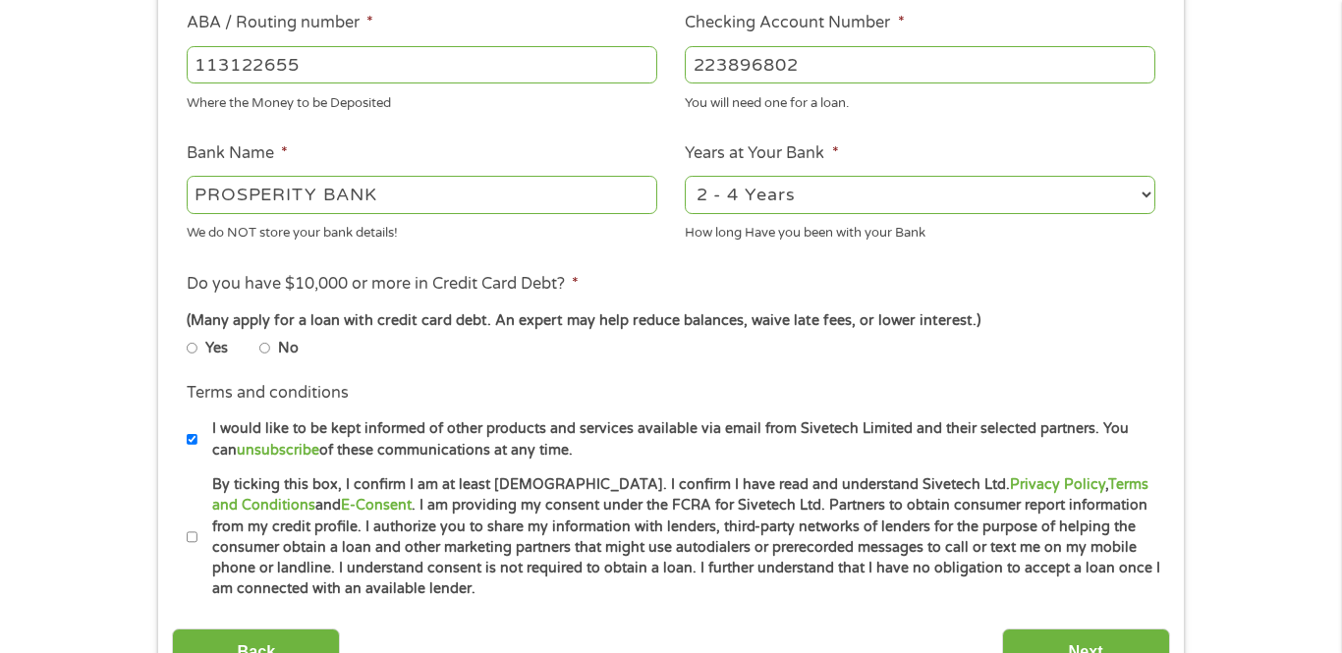
scroll to position [739, 0]
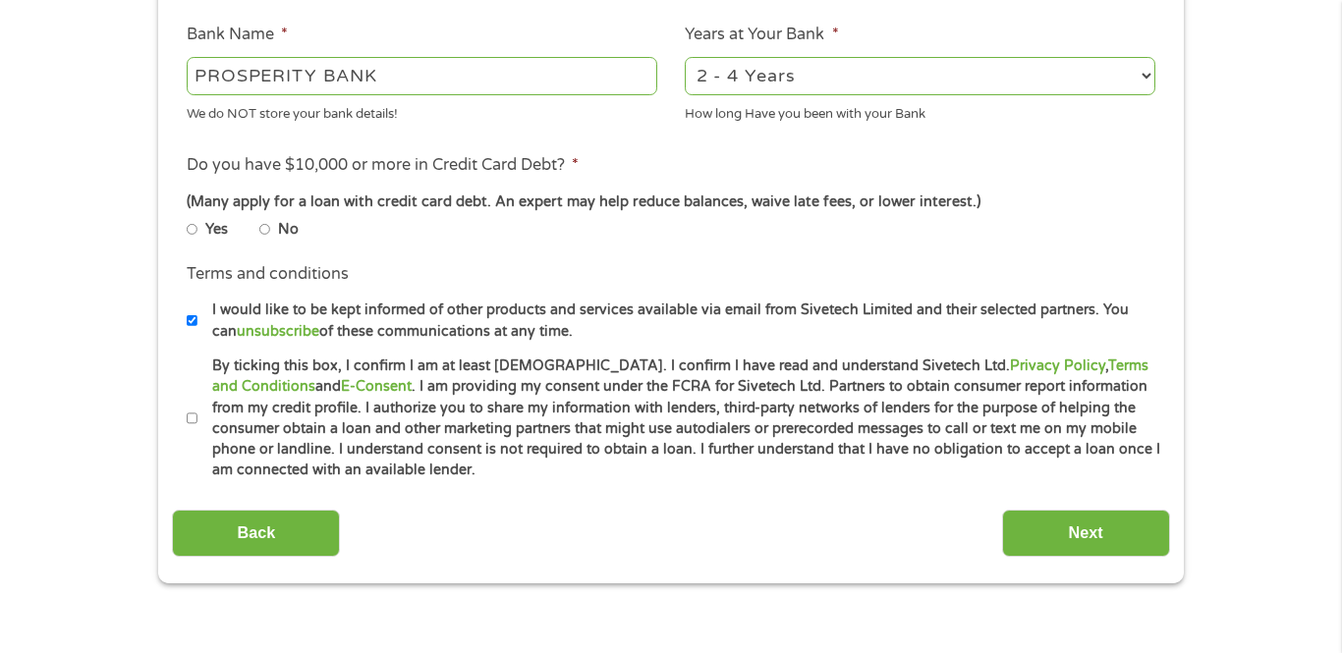
type input "223896802"
click at [267, 235] on input "No" at bounding box center [265, 230] width 12 height 12
radio input "true"
click at [191, 421] on input "By ticking this box, I confirm I am at least [DEMOGRAPHIC_DATA]. I confirm I ha…" at bounding box center [193, 419] width 12 height 12
checkbox input "true"
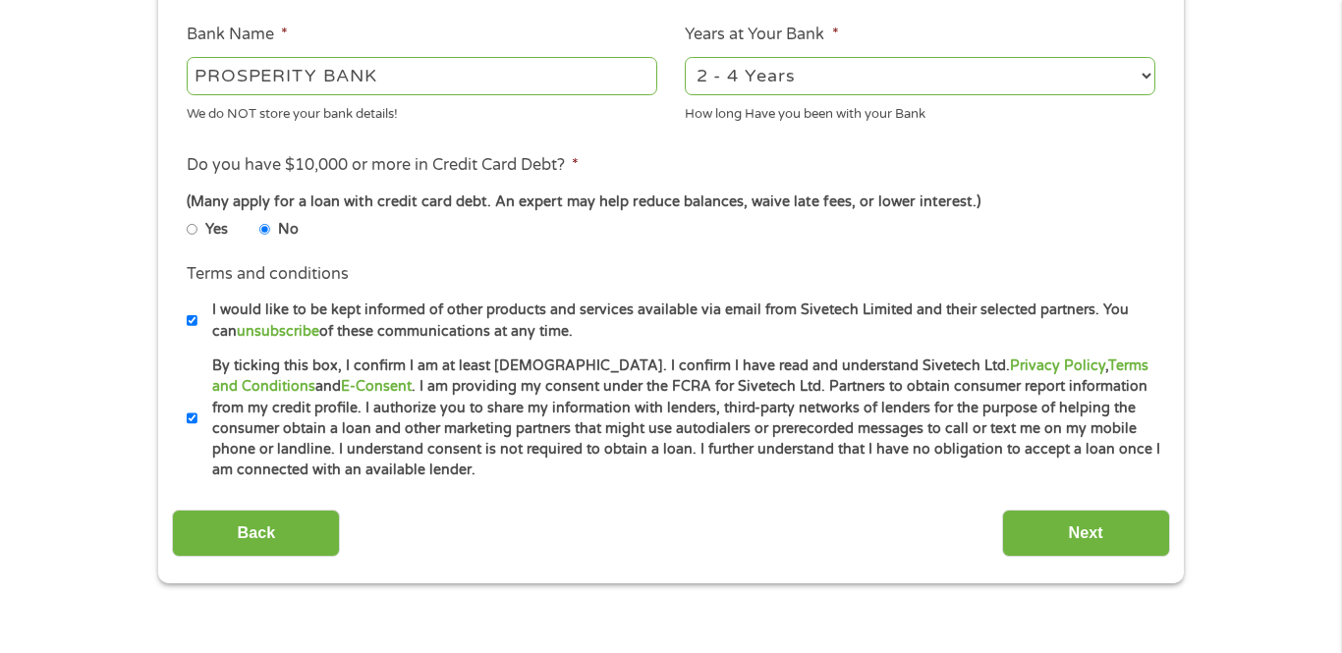
click at [193, 322] on input "I would like to be kept informed of other products and services available via e…" at bounding box center [193, 321] width 12 height 12
checkbox input "false"
click at [1071, 540] on input "Next" at bounding box center [1086, 534] width 168 height 48
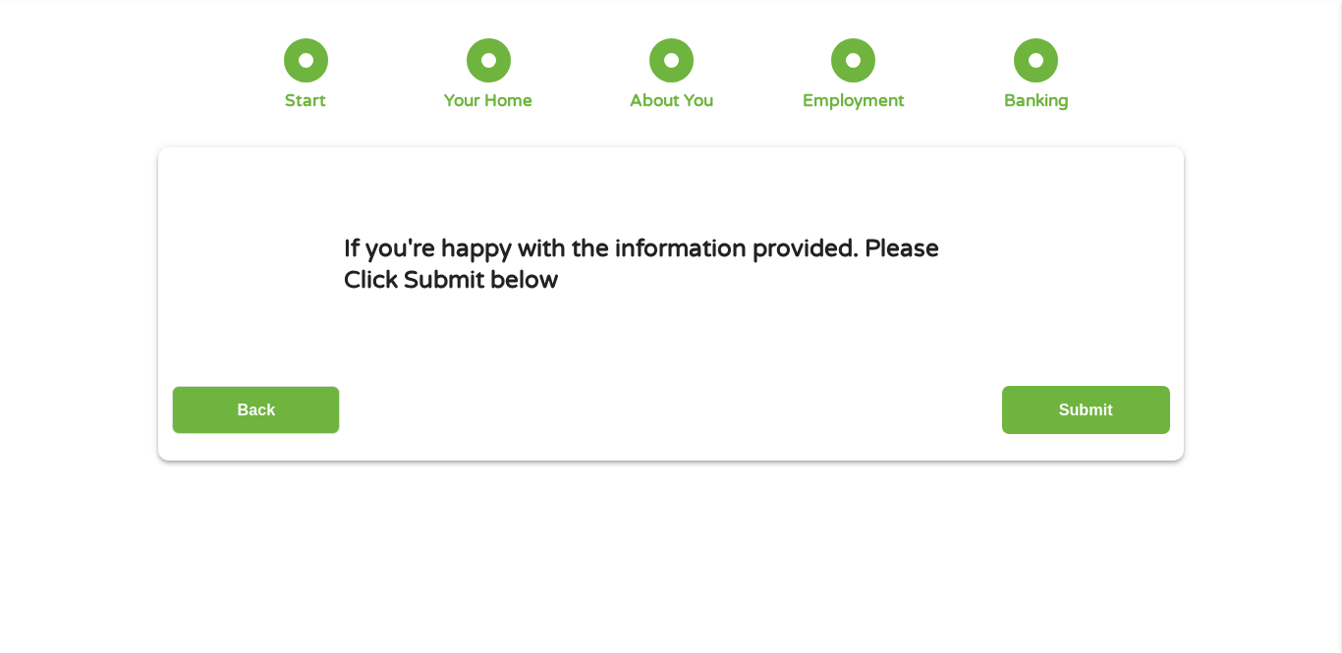
scroll to position [0, 0]
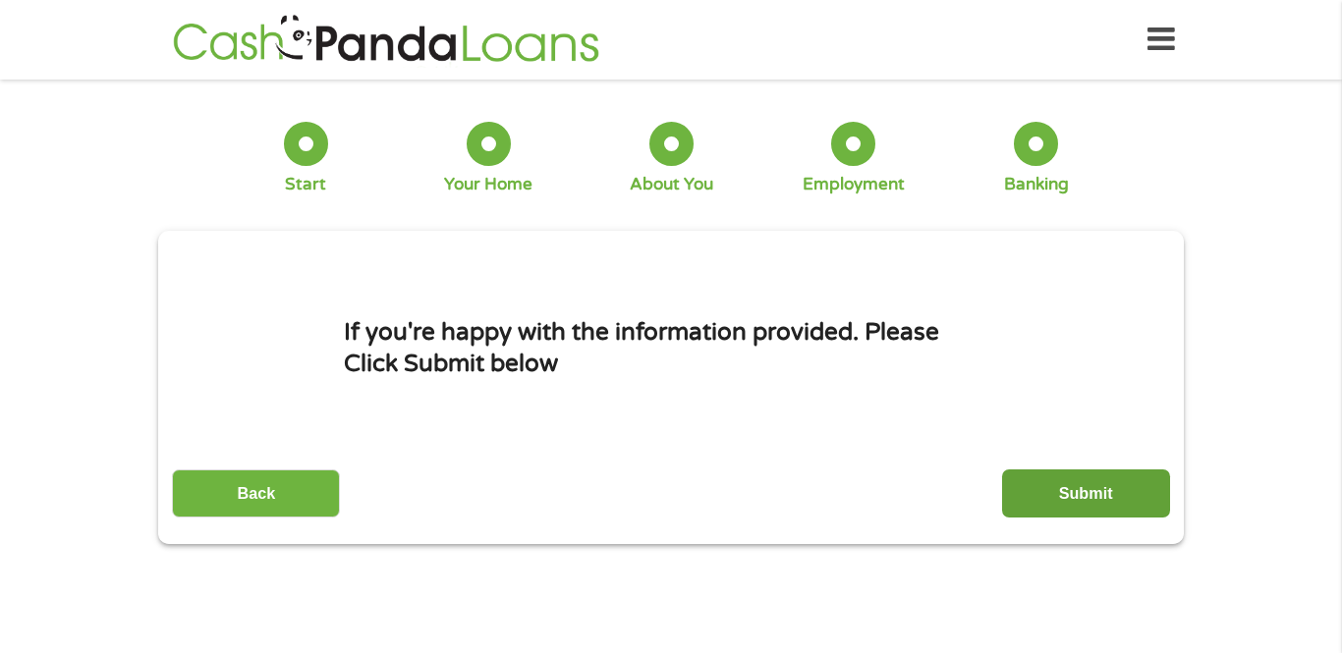
click at [1063, 500] on input "Submit" at bounding box center [1086, 494] width 168 height 48
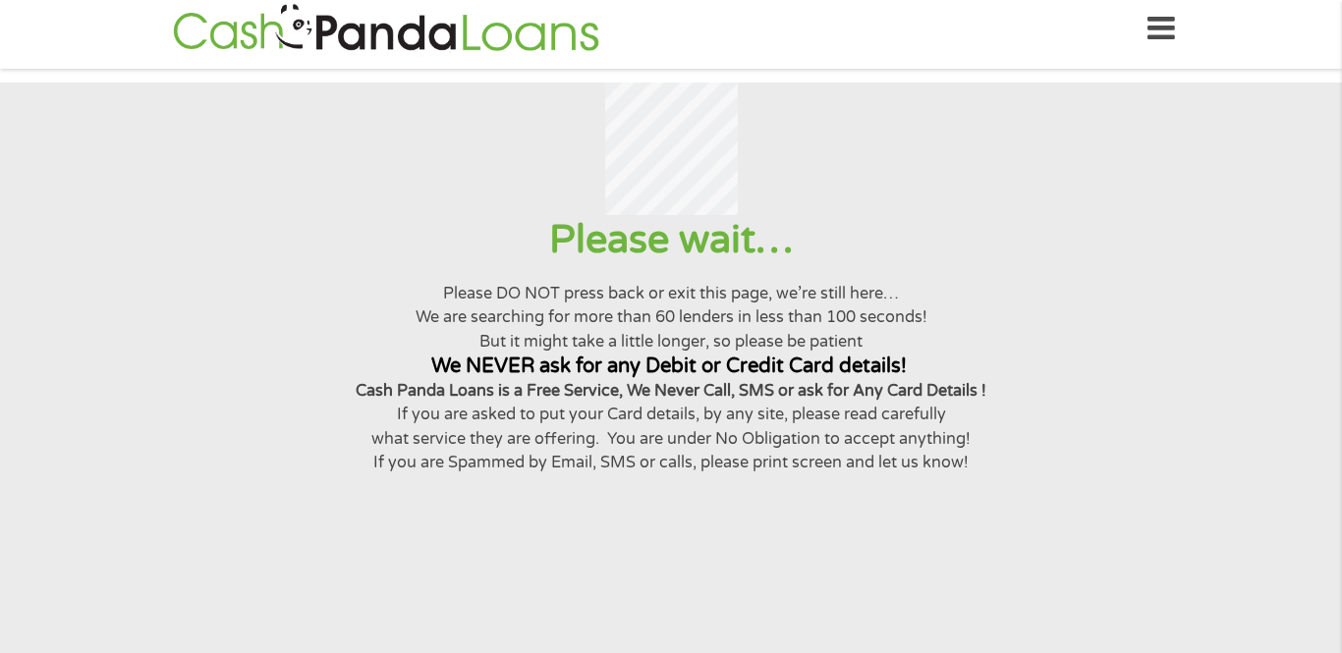
scroll to position [10, 0]
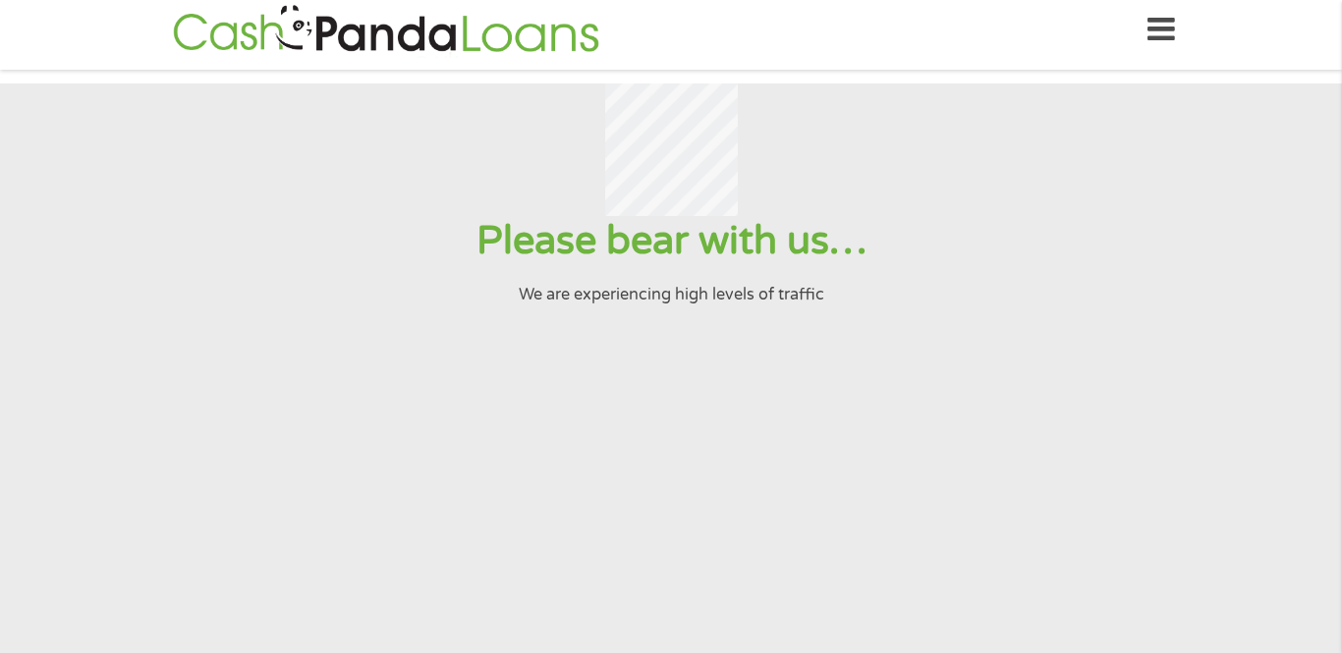
click at [267, 503] on section "Please bear with us… We are experiencing high levels of traffic" at bounding box center [671, 415] width 1342 height 663
click at [266, 500] on section "Please bear with us… We are experiencing high levels of traffic" at bounding box center [671, 415] width 1342 height 663
click at [262, 502] on section "Please bear with us… We are experiencing high levels of traffic" at bounding box center [671, 415] width 1342 height 663
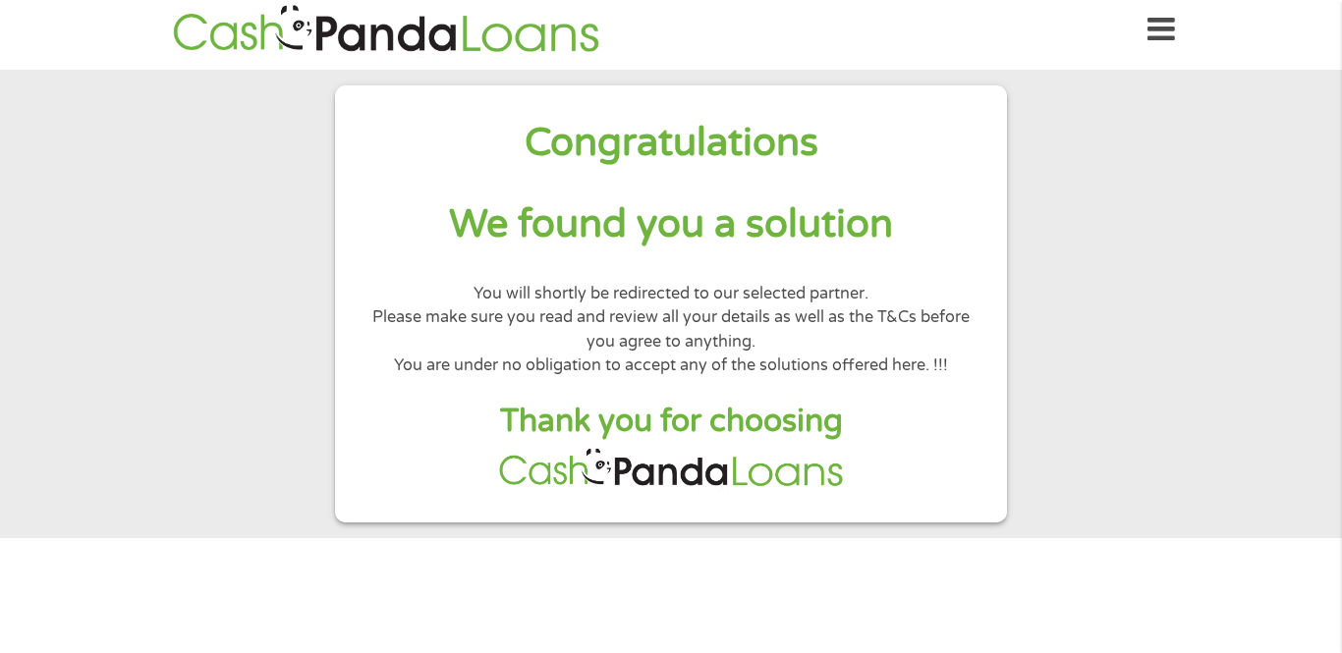
scroll to position [0, 0]
